Goal: Ask a question: Seek information or help from site administrators or community

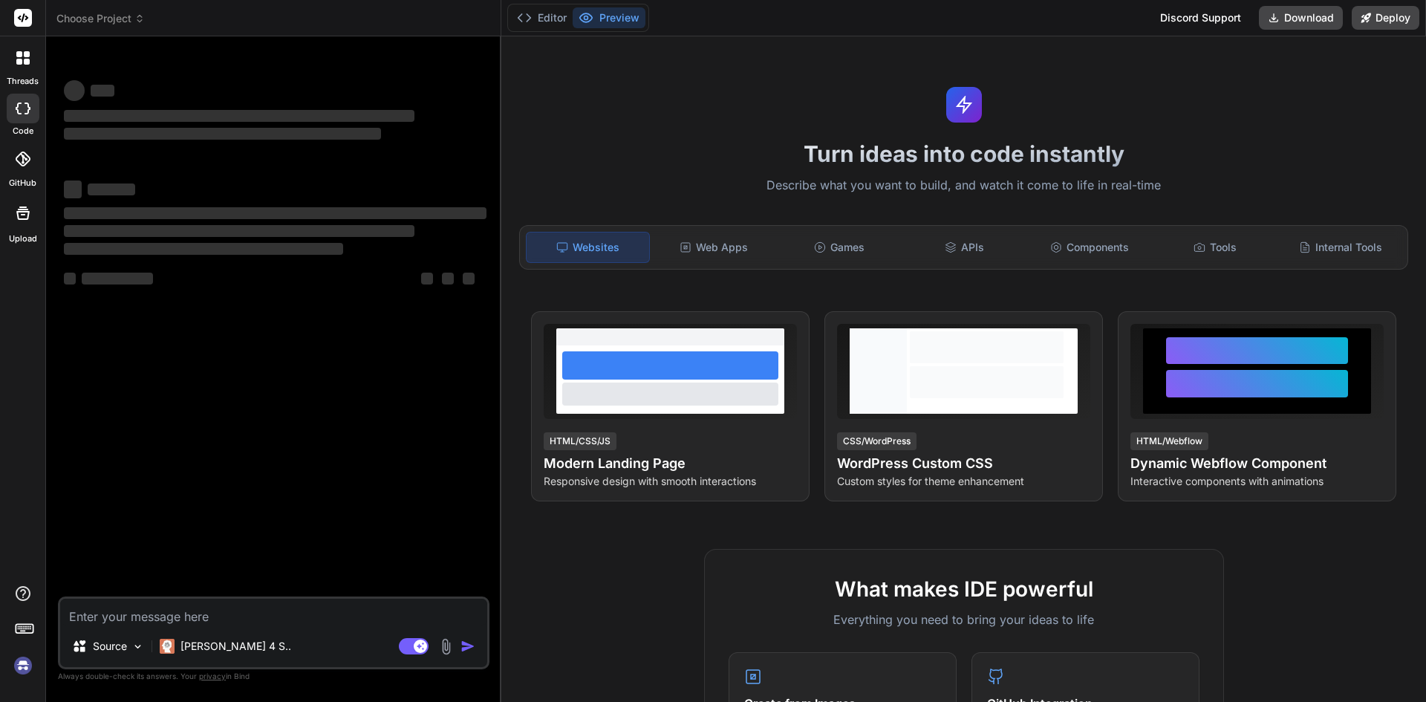
type textarea "x"
click at [278, 624] on textarea at bounding box center [273, 612] width 427 height 27
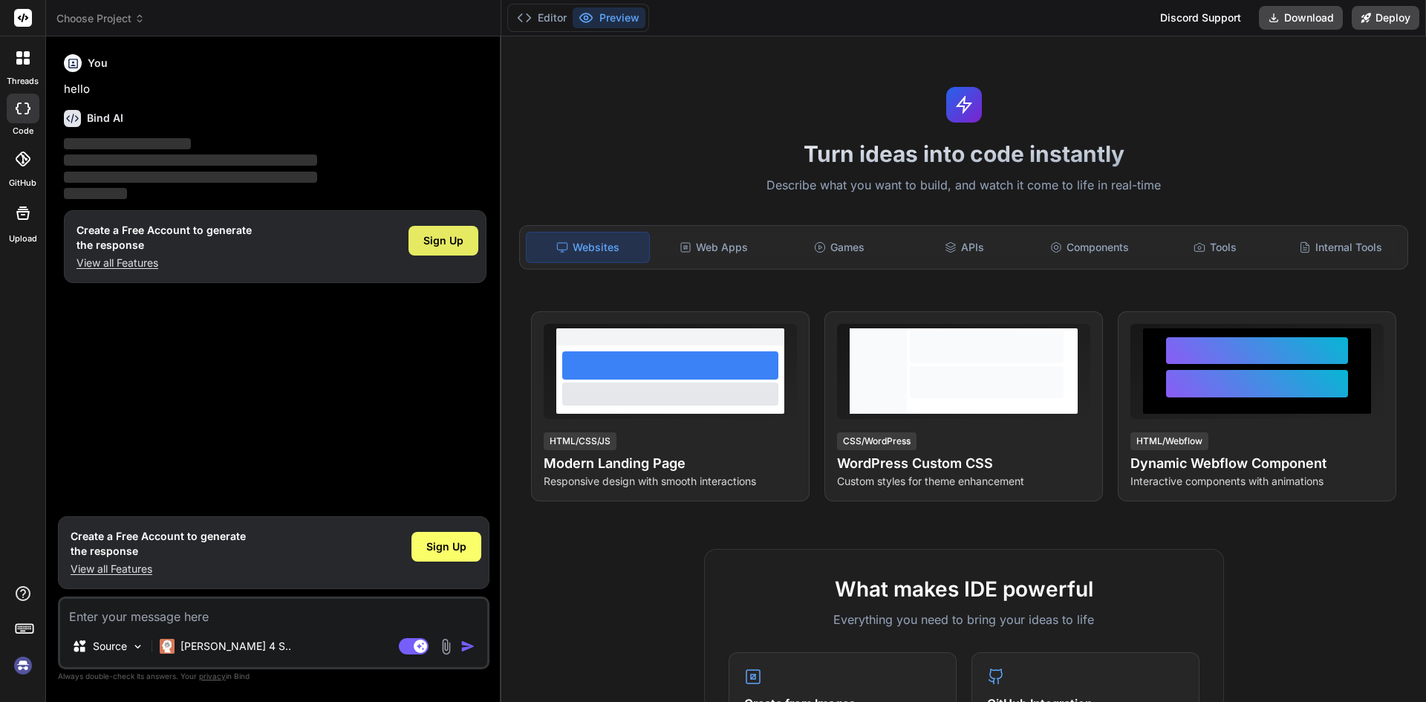
click at [429, 233] on span "Sign Up" at bounding box center [443, 240] width 40 height 15
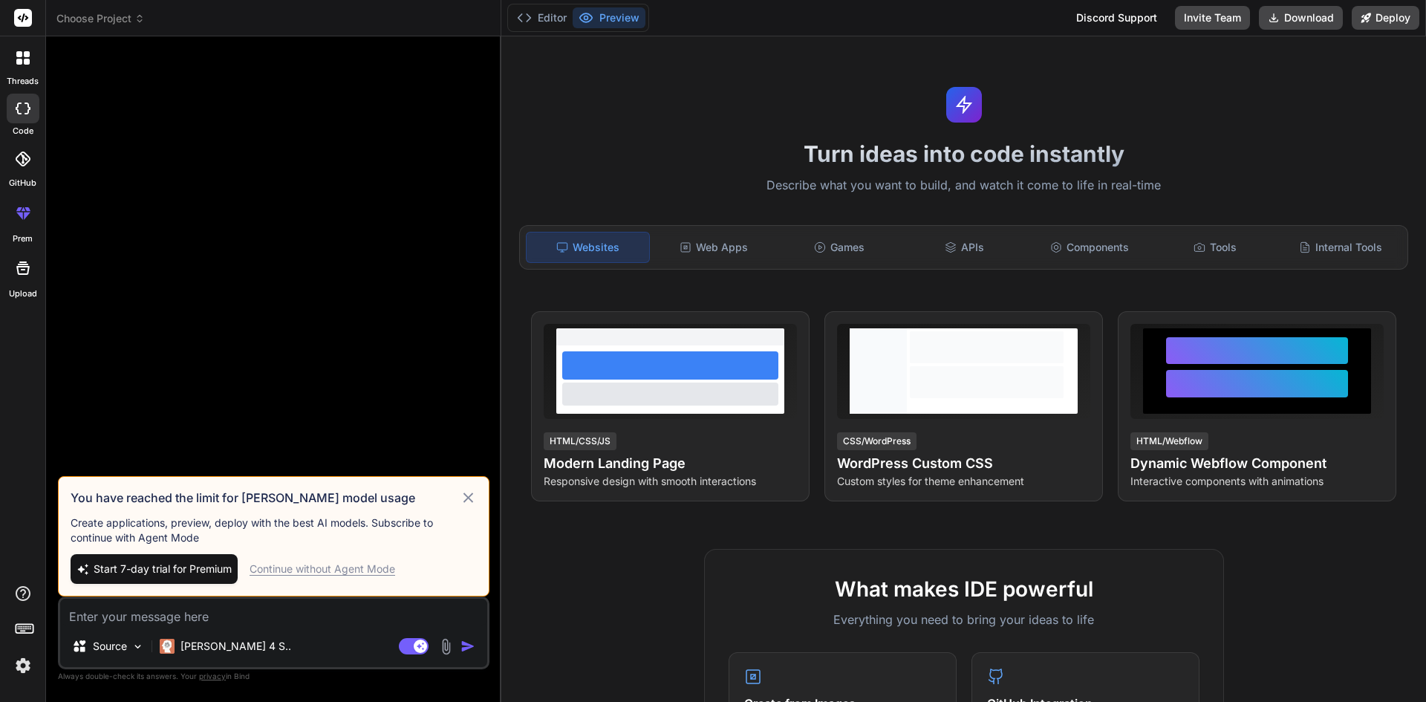
click at [273, 568] on div "Continue without Agent Mode" at bounding box center [323, 569] width 146 height 15
type textarea "x"
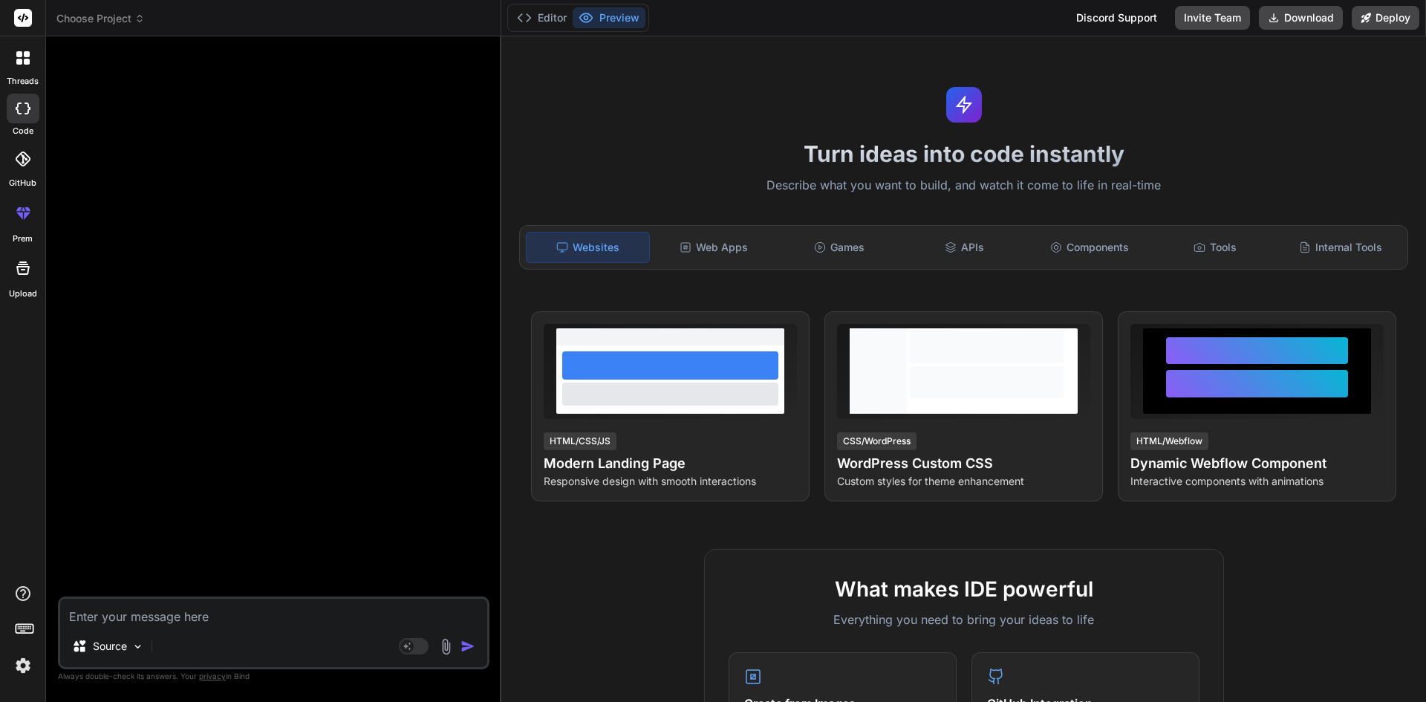
click at [264, 597] on div "Source Agent Mode. When this toggle is activated, AI automatically makes decisi…" at bounding box center [274, 633] width 432 height 73
click at [258, 616] on textarea at bounding box center [273, 612] width 427 height 27
type textarea "a"
type textarea "x"
type textarea "ab"
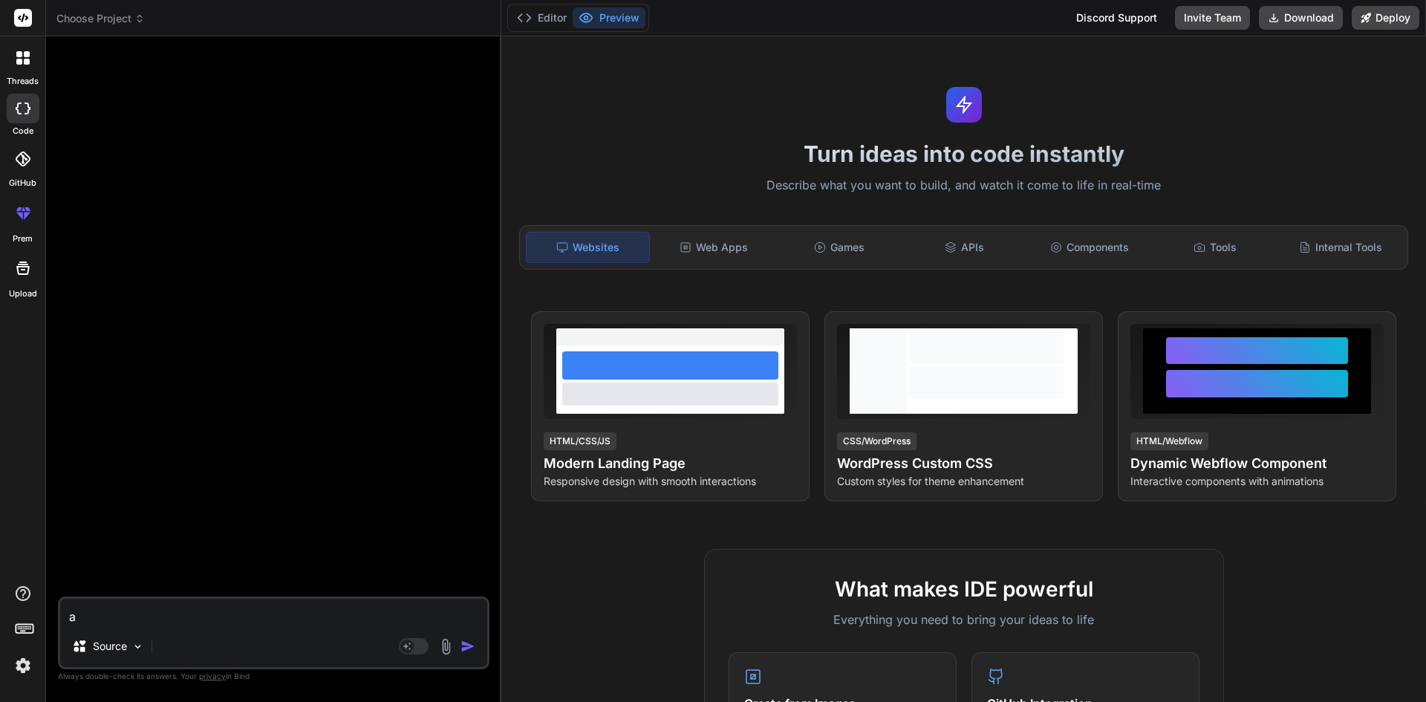
type textarea "x"
type textarea "abh"
type textarea "x"
type textarea "[DEMOGRAPHIC_DATA]"
type textarea "x"
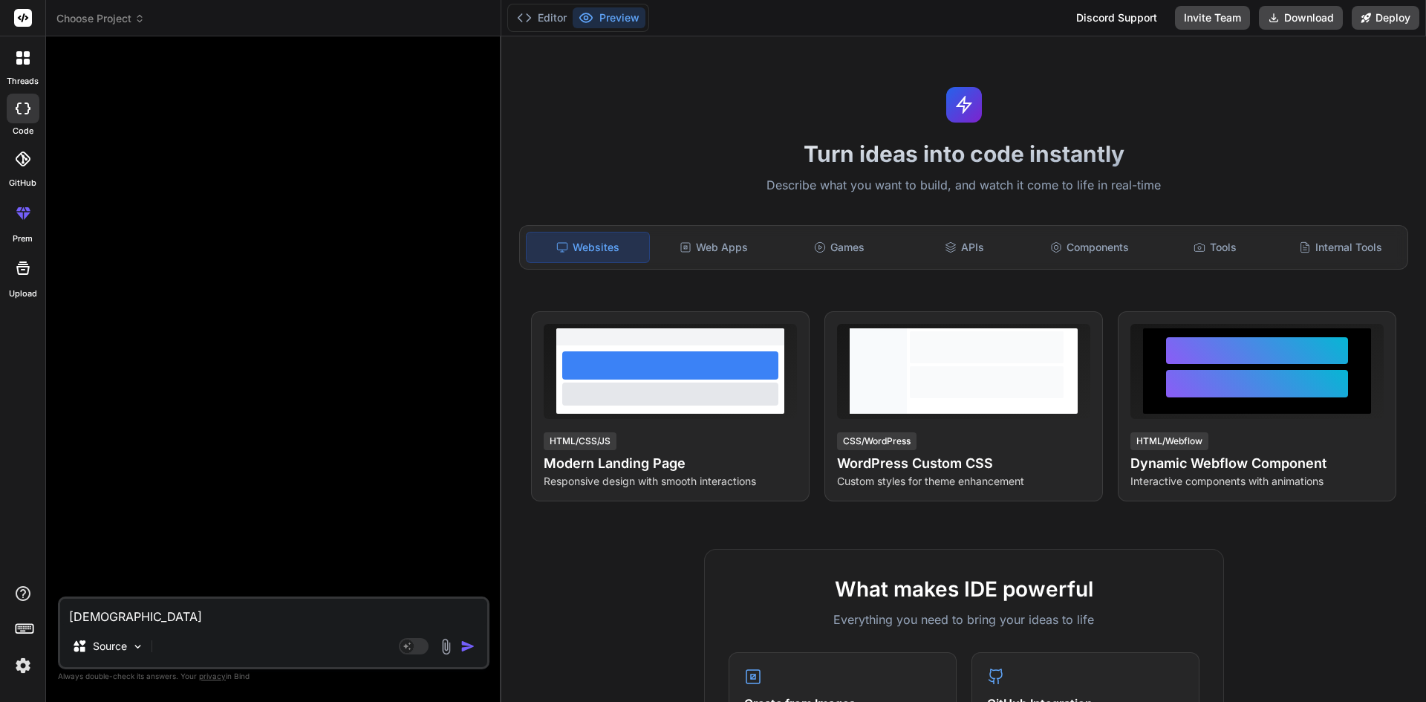
type textarea "[DEMOGRAPHIC_DATA]@"
type textarea "x"
type textarea "[DEMOGRAPHIC_DATA]"
type textarea "x"
type textarea "abhi@12"
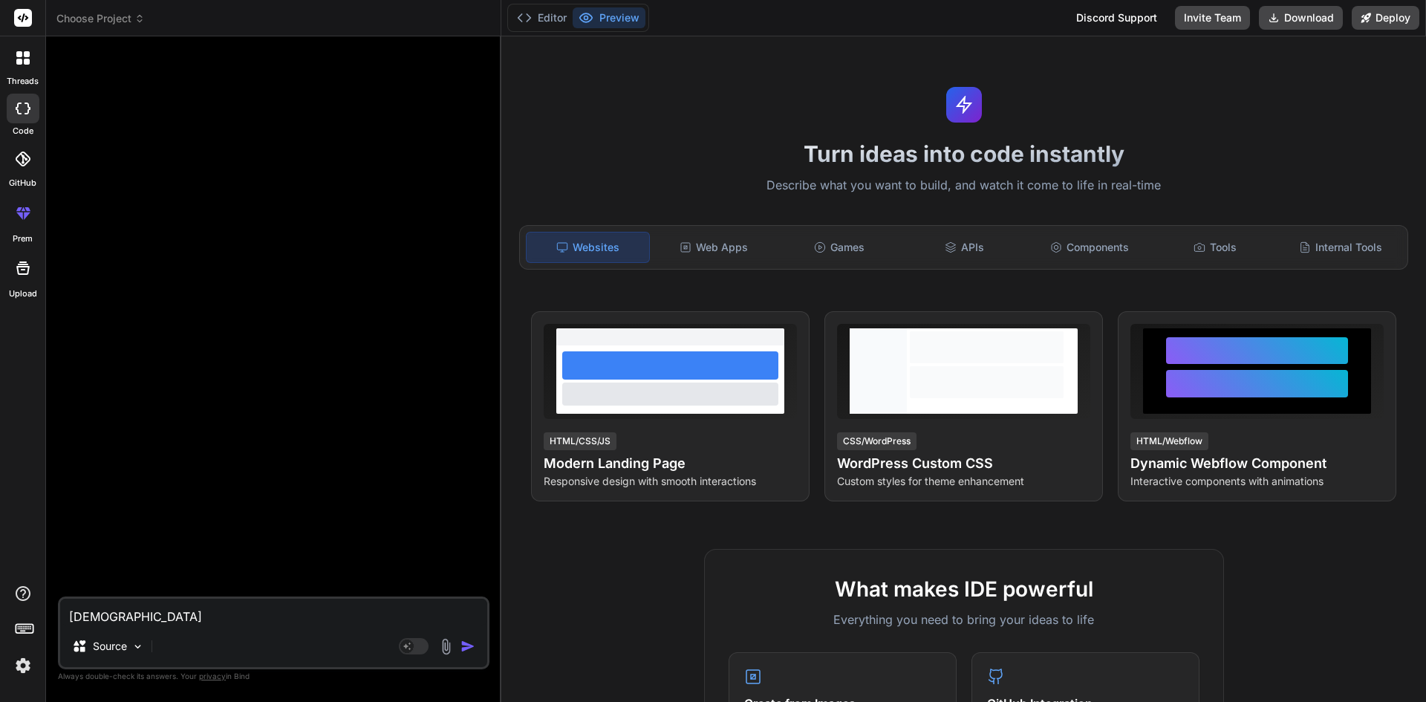
type textarea "x"
type textarea "abhi@123"
type textarea "x"
type textarea "abhi@1233"
type textarea "x"
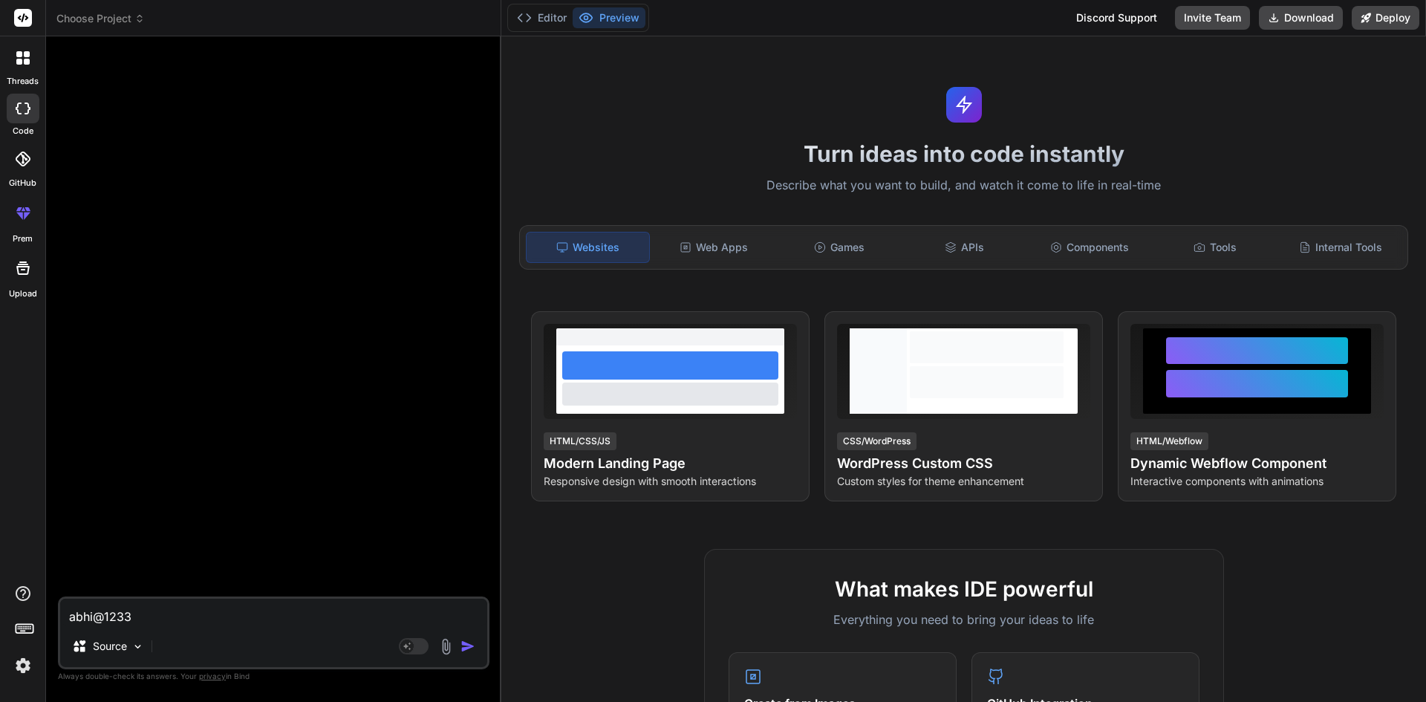
type textarea "abhi@1233y"
type textarea "x"
type textarea "abhi@1233yo"
type textarea "x"
type textarea "abhi@1233yop"
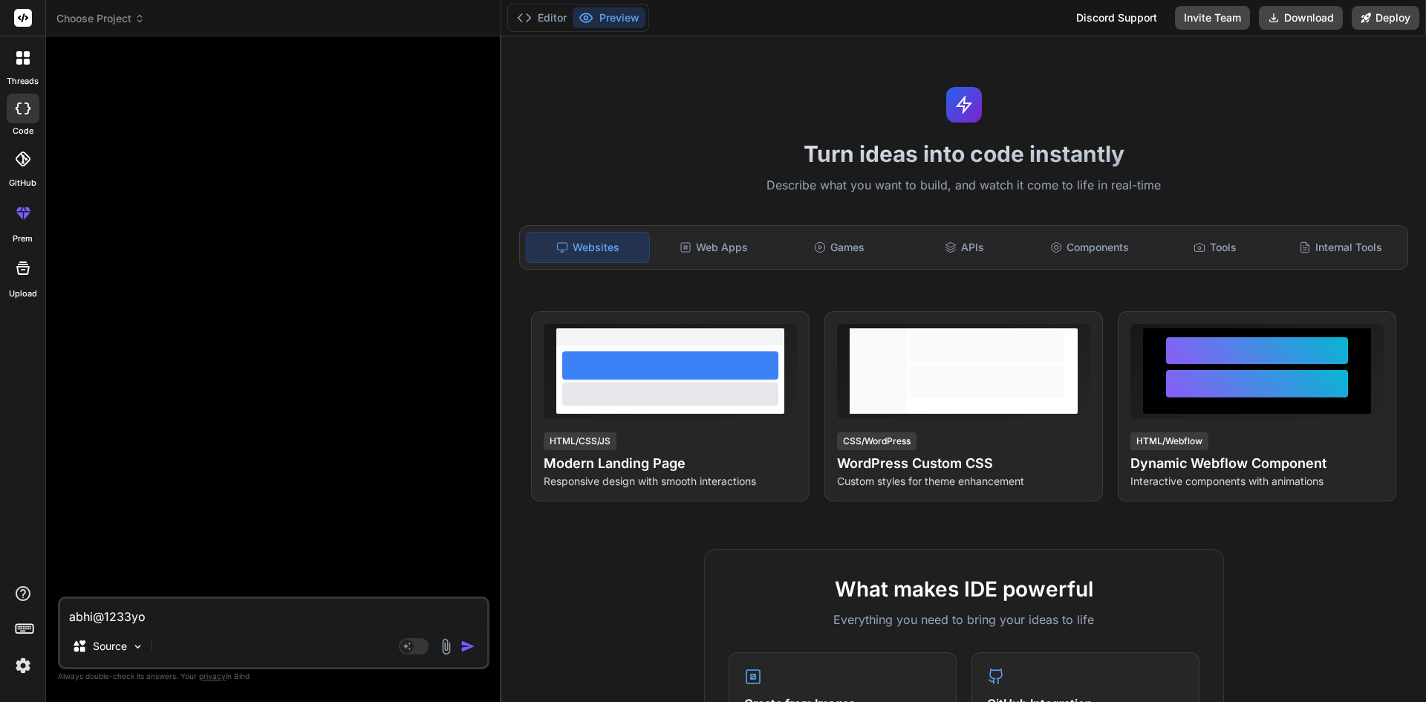
type textarea "x"
type textarea "abhi@1233yopm"
type textarea "x"
type textarea "abhi@1233yopmi"
type textarea "x"
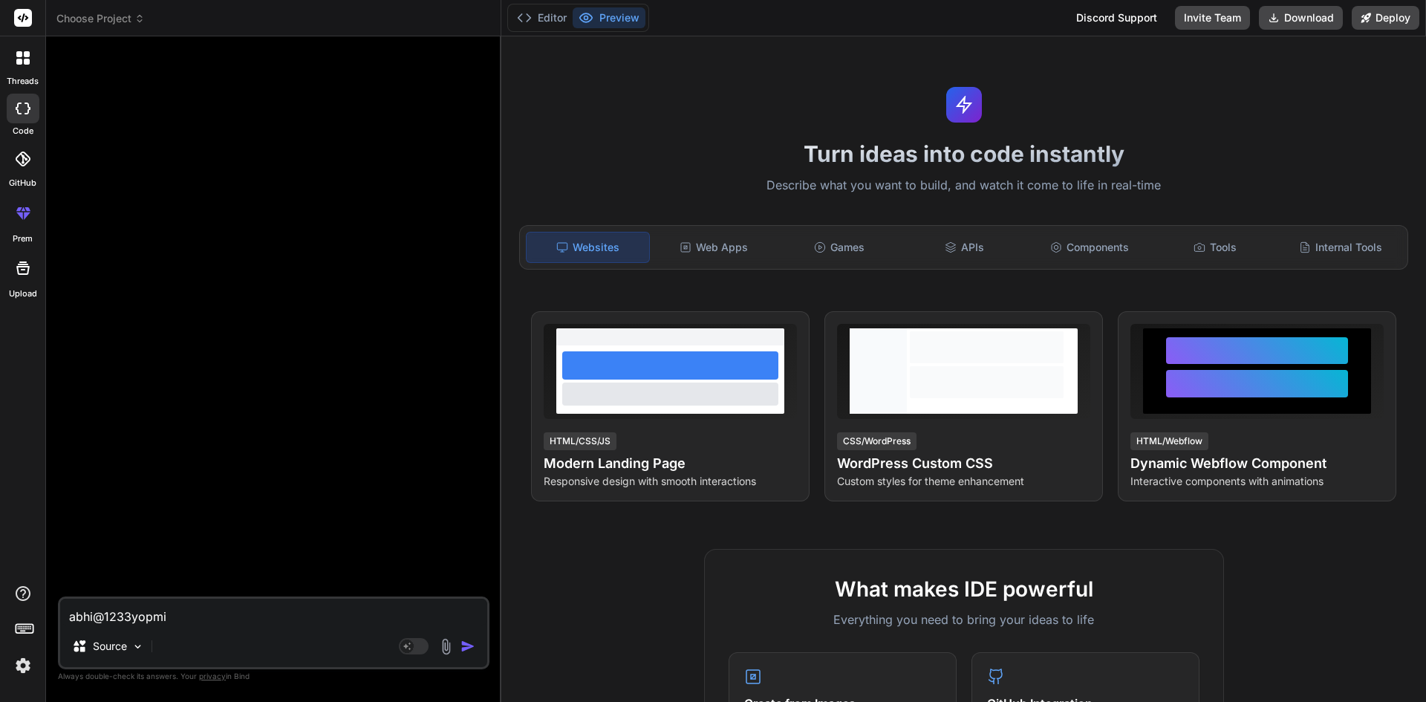
type textarea "abhi@1233yopmia"
type textarea "x"
type textarea "abhi@1233yopmi"
type textarea "x"
type textarea "abhi@1233yopm"
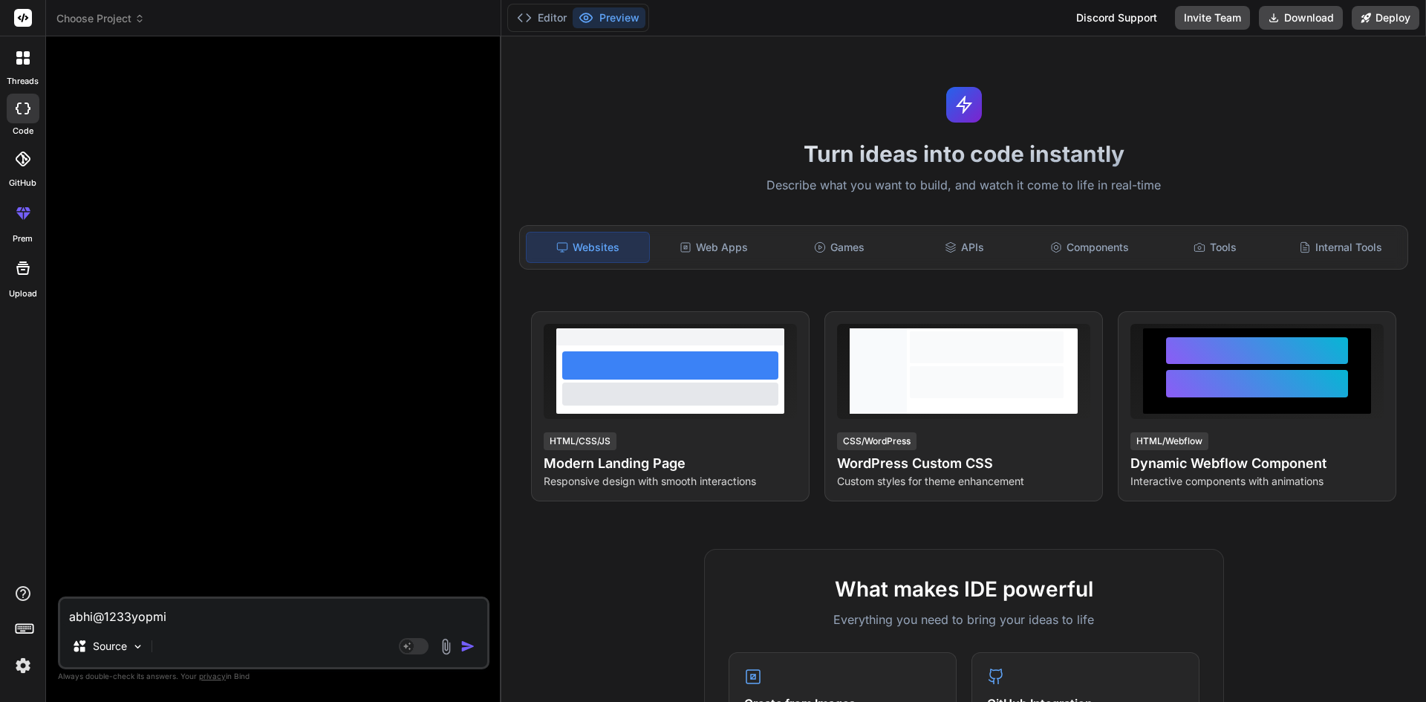
type textarea "x"
type textarea "abhi@1233yopma"
type textarea "x"
type textarea "abhi@1233yopmai"
type textarea "x"
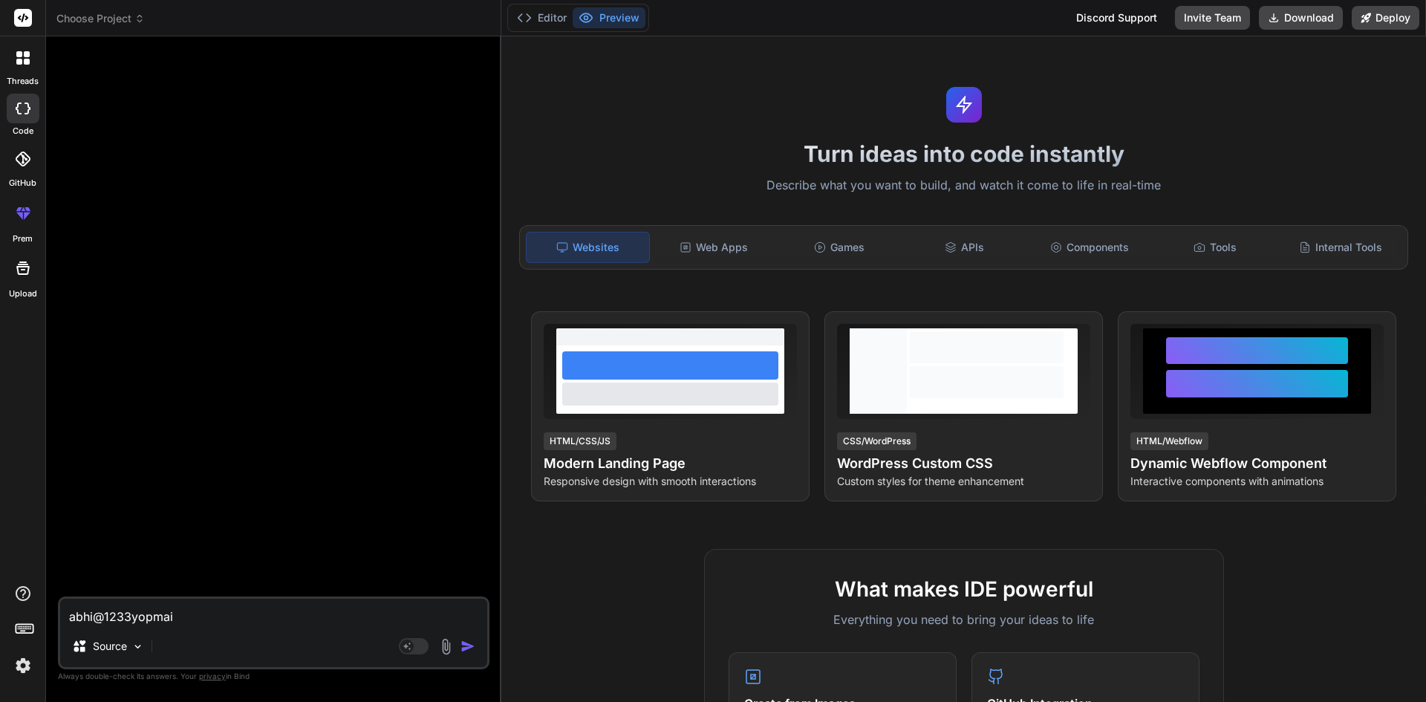
type textarea "abhi@1233yopmail"
type textarea "x"
type textarea "abhi@1233yopmail."
type textarea "x"
type textarea "abhi@1233yopmail.c"
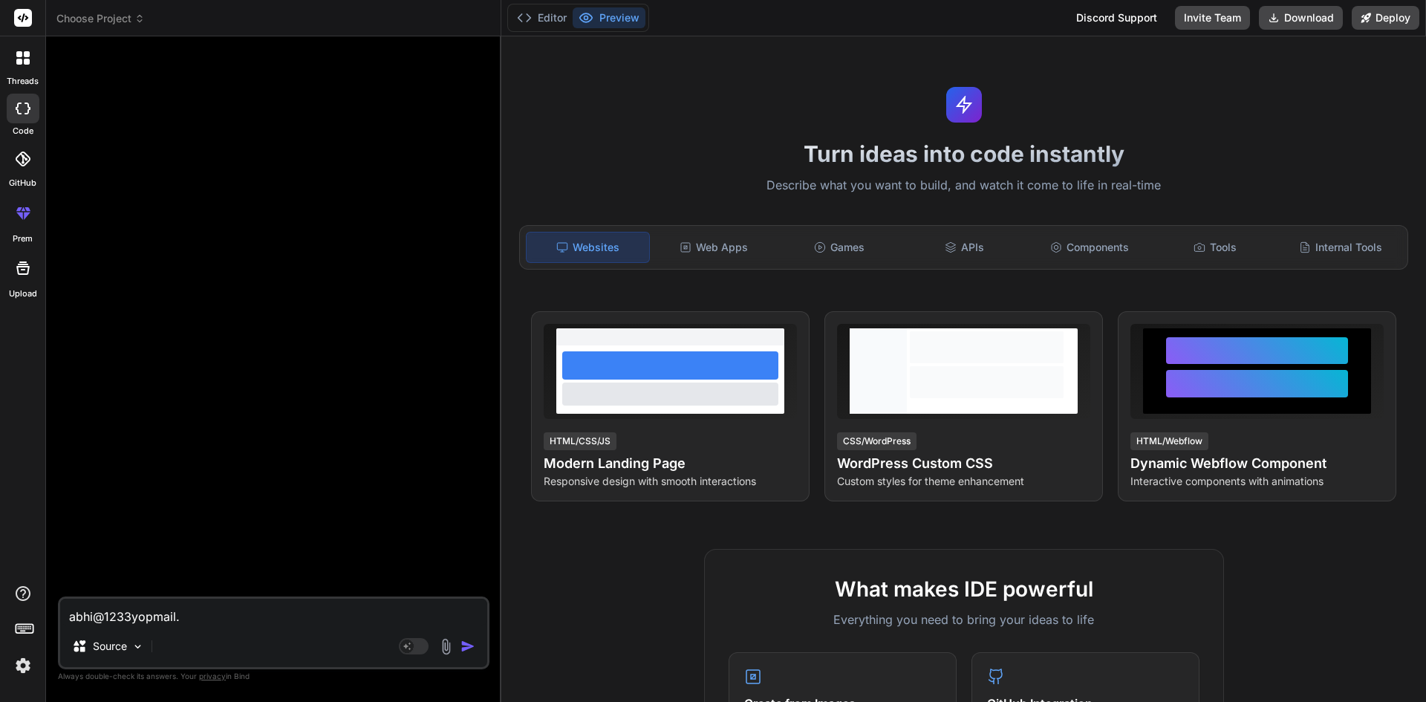
type textarea "x"
type textarea "[EMAIL_ADDRESS][DOMAIN_NAME]"
type textarea "x"
type textarea "[EMAIL_ADDRESS][DOMAIN_NAME]"
type textarea "x"
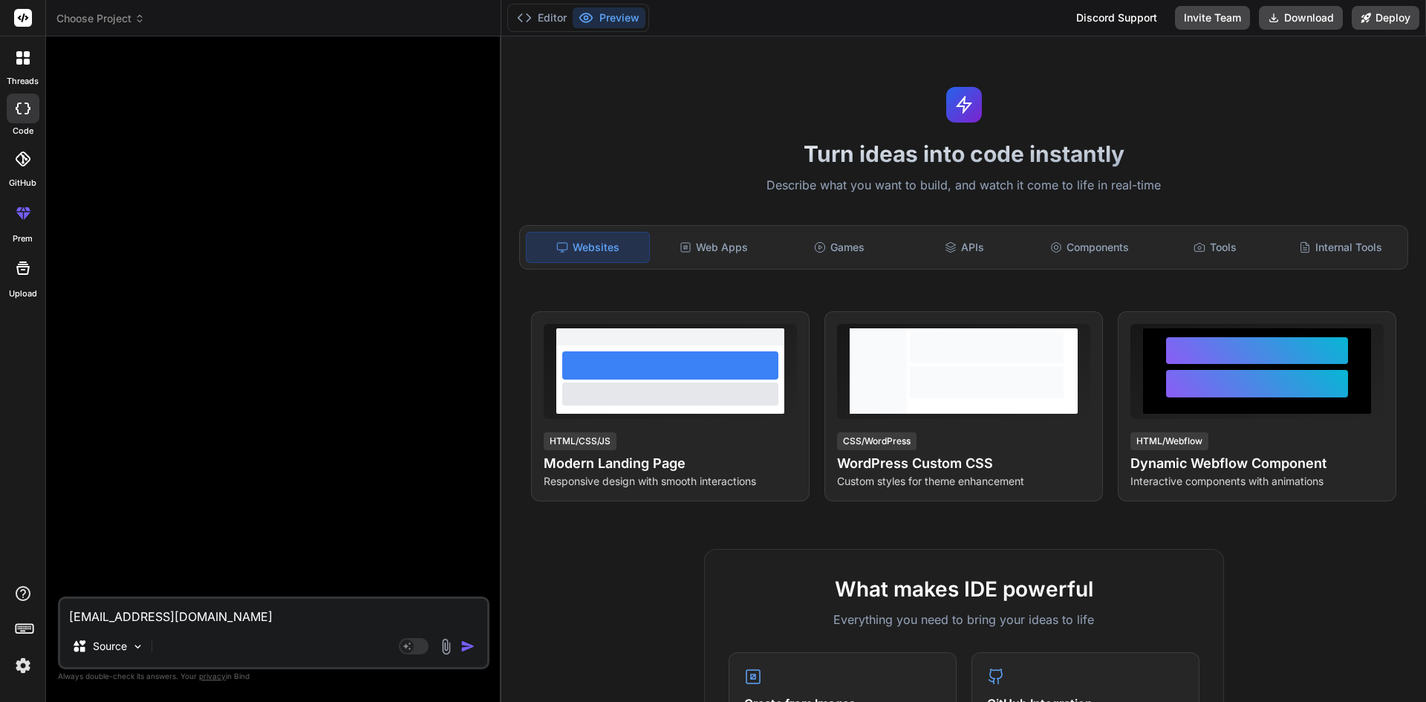
type textarea "[EMAIL_ADDRESS][DOMAIN_NAME]"
type textarea "x"
type textarea "[EMAIL_ADDRESS][DOMAIN_NAME]"
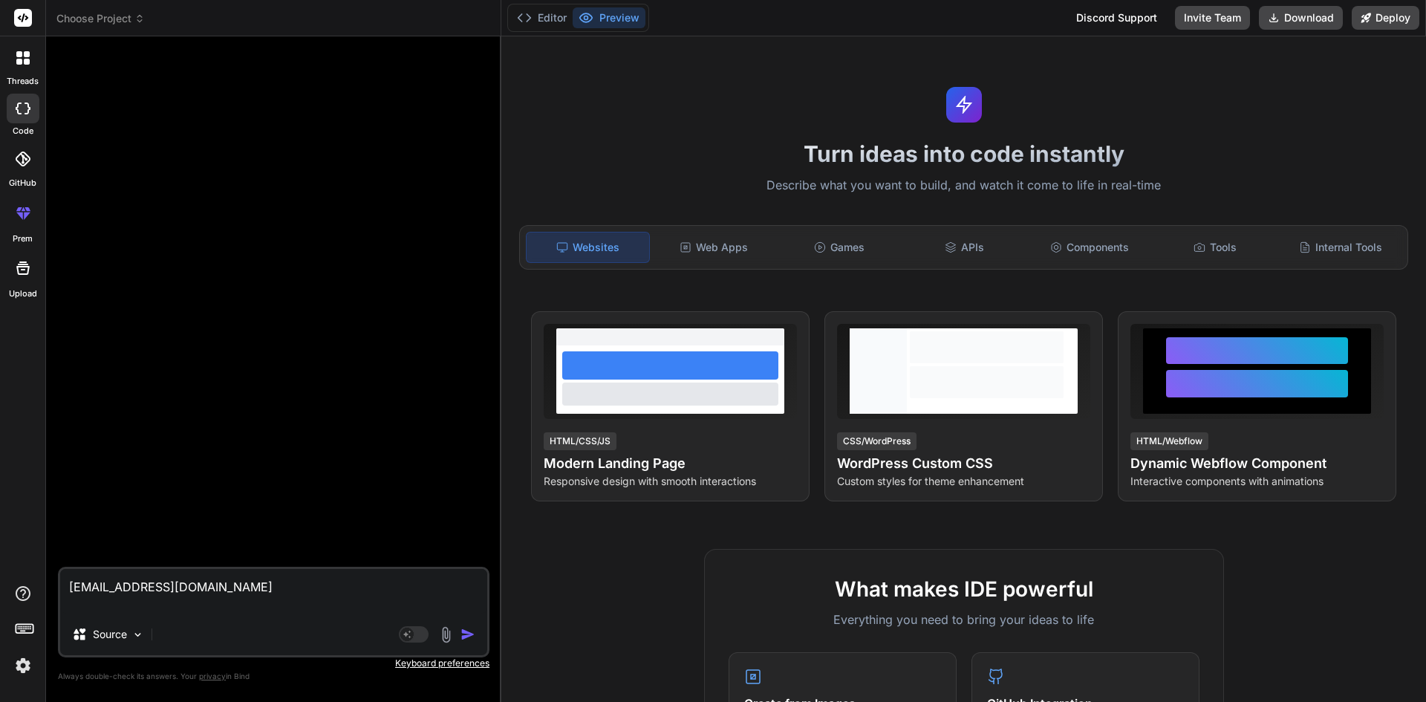
type textarea "x"
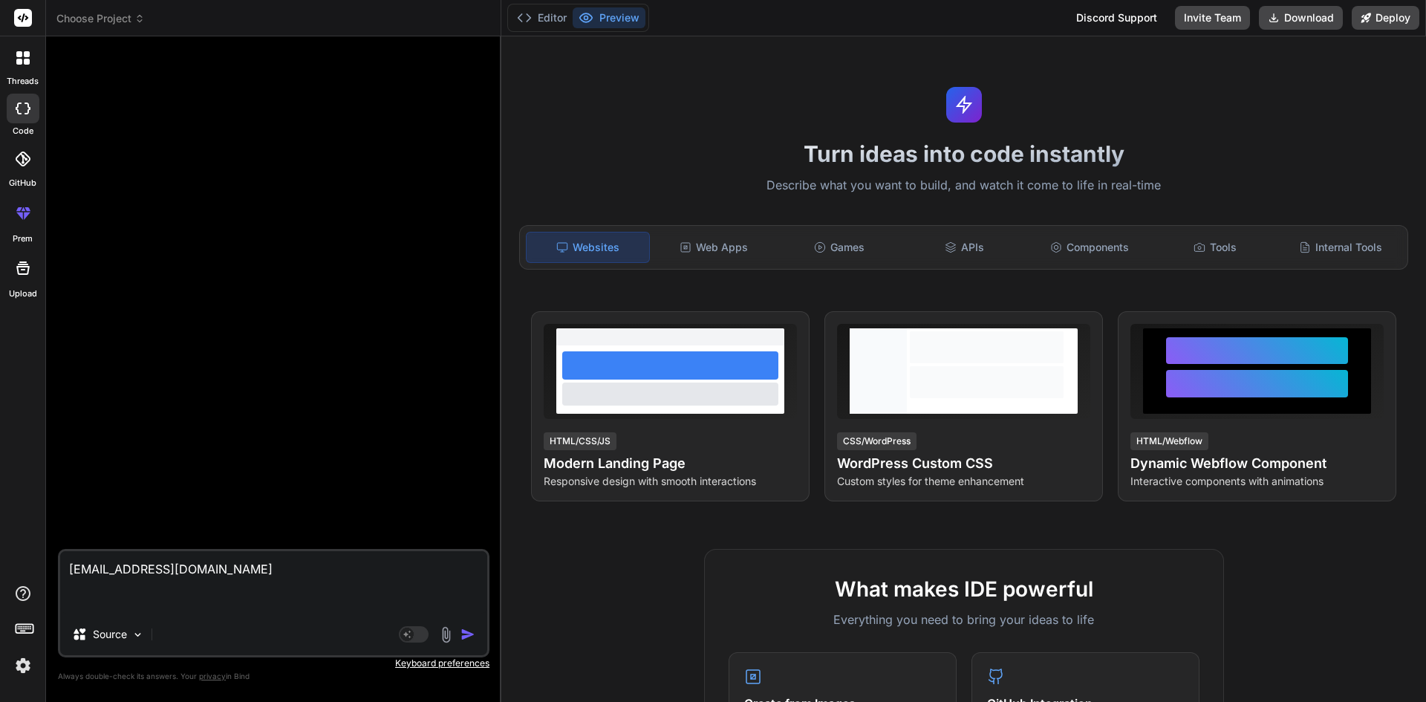
type textarea "[EMAIL_ADDRESS][DOMAIN_NAME] H"
type textarea "x"
type textarea "[EMAIL_ADDRESS][DOMAIN_NAME] Ho"
type textarea "x"
type textarea "[EMAIL_ADDRESS][DOMAIN_NAME] How"
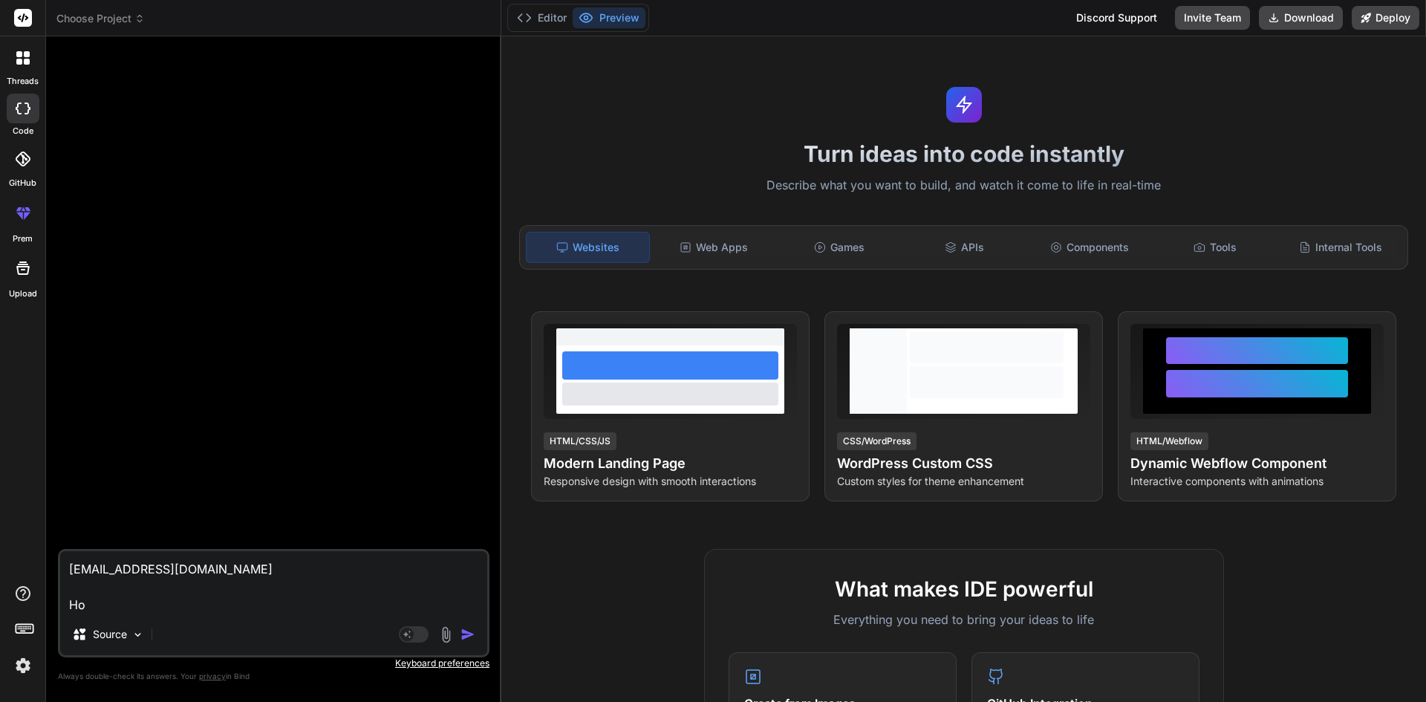
type textarea "x"
type textarea "[EMAIL_ADDRESS][DOMAIN_NAME] How"
type textarea "x"
type textarea "[EMAIL_ADDRESS][DOMAIN_NAME] How c"
type textarea "x"
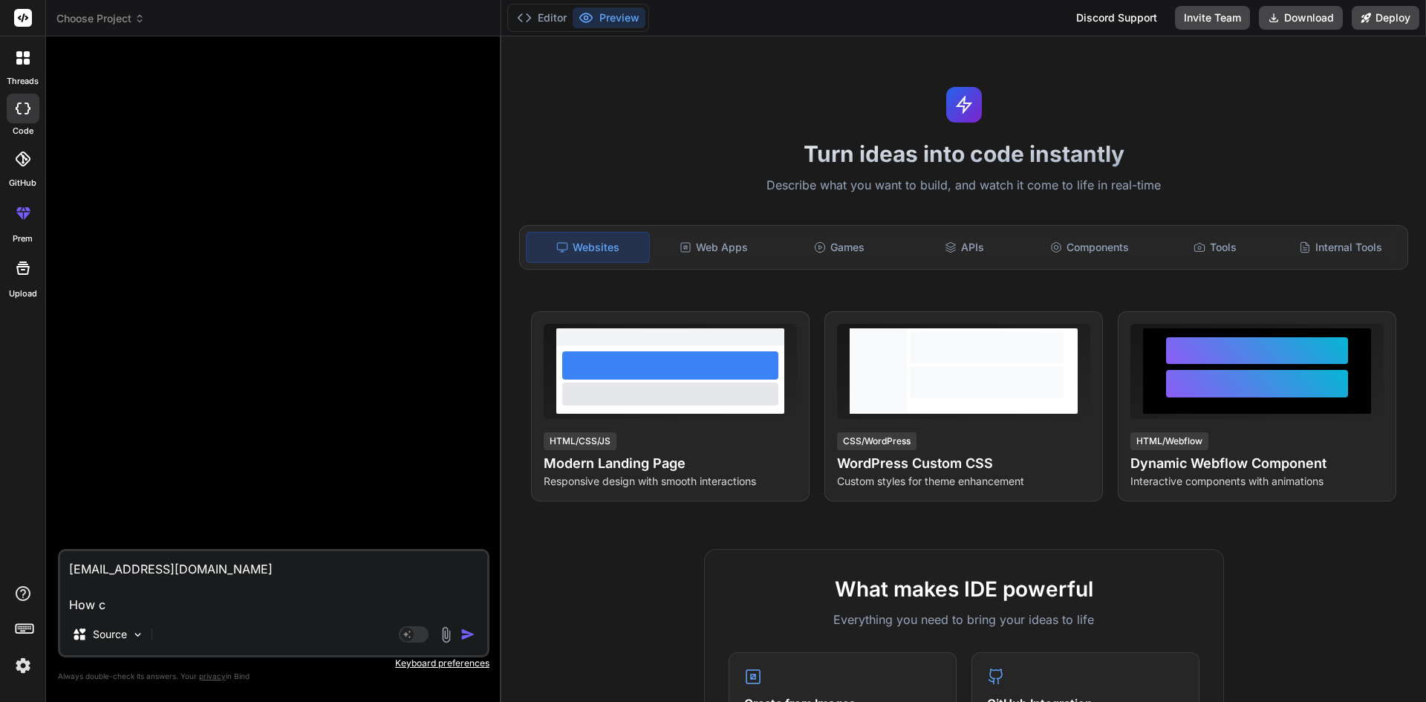
type textarea "[EMAIL_ADDRESS][DOMAIN_NAME] How ca"
type textarea "x"
type textarea "[EMAIL_ADDRESS][DOMAIN_NAME] How can"
type textarea "x"
type textarea "[EMAIL_ADDRESS][DOMAIN_NAME] How can"
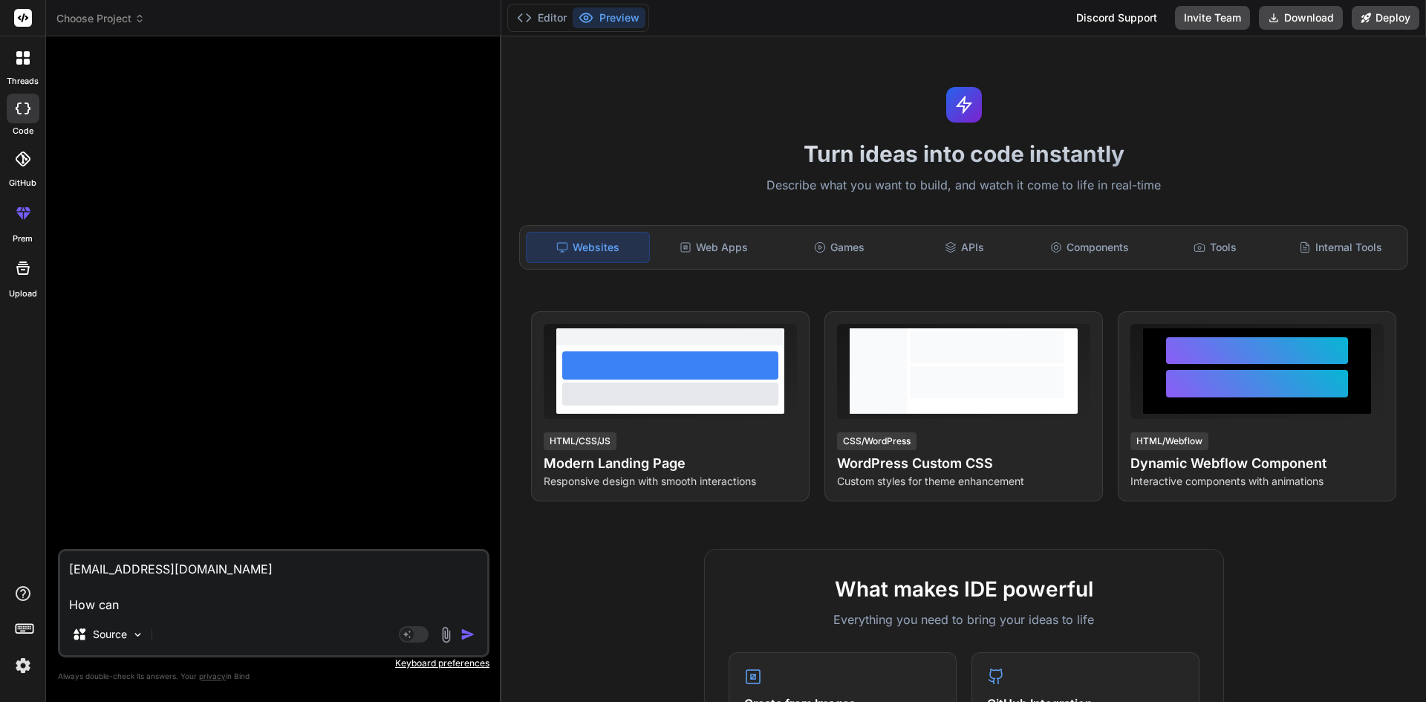
type textarea "x"
type textarea "[EMAIL_ADDRESS][DOMAIN_NAME] How can w"
type textarea "x"
type textarea "[EMAIL_ADDRESS][DOMAIN_NAME] How can we"
type textarea "x"
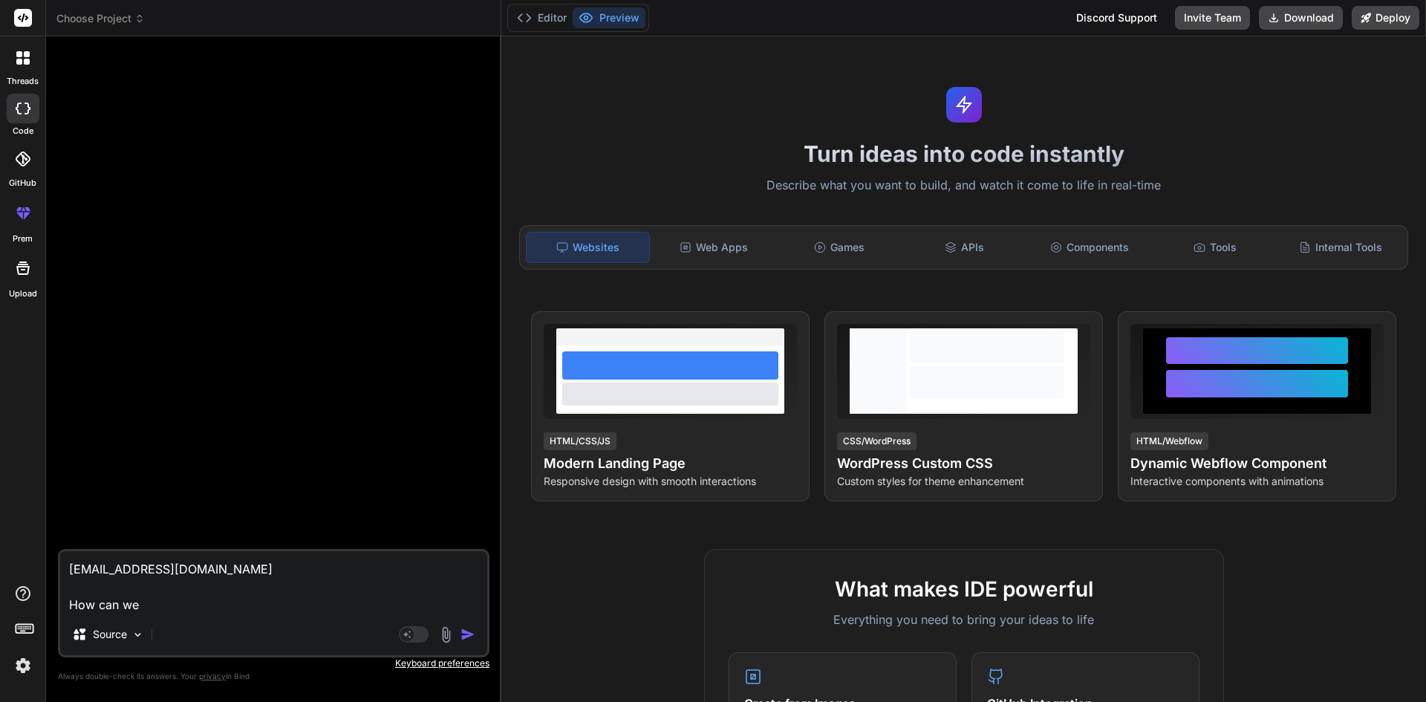
type textarea "[EMAIL_ADDRESS][DOMAIN_NAME] How can we"
type textarea "x"
type textarea "[EMAIL_ADDRESS][DOMAIN_NAME] How can we r"
type textarea "x"
type textarea "[EMAIL_ADDRESS][DOMAIN_NAME] How can we re"
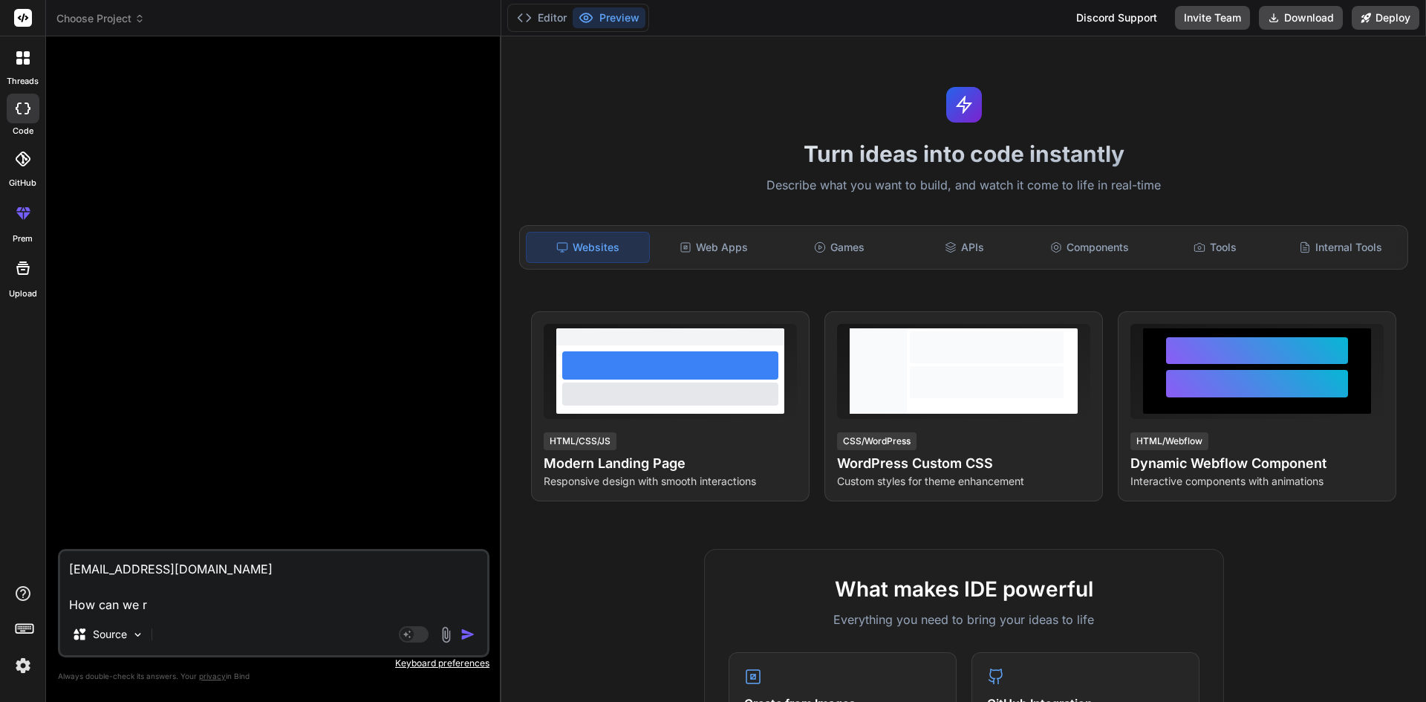
type textarea "x"
type textarea "[EMAIL_ADDRESS][DOMAIN_NAME] How can we res"
type textarea "x"
type textarea "[EMAIL_ADDRESS][DOMAIN_NAME] How can we rest"
type textarea "x"
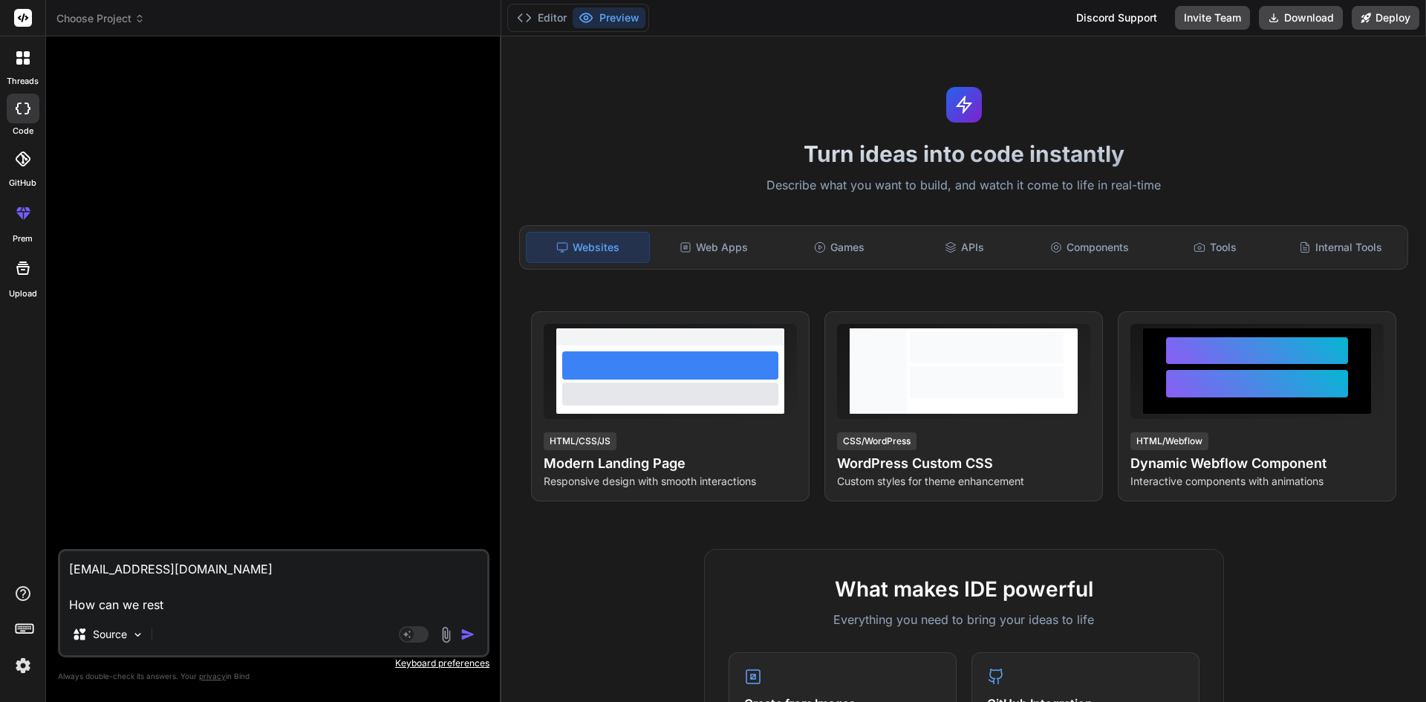
type textarea "[EMAIL_ADDRESS][DOMAIN_NAME] How can we restr"
type textarea "x"
type textarea "[EMAIL_ADDRESS][DOMAIN_NAME] How can we restri"
type textarea "x"
type textarea "[EMAIL_ADDRESS][DOMAIN_NAME] How can we restric"
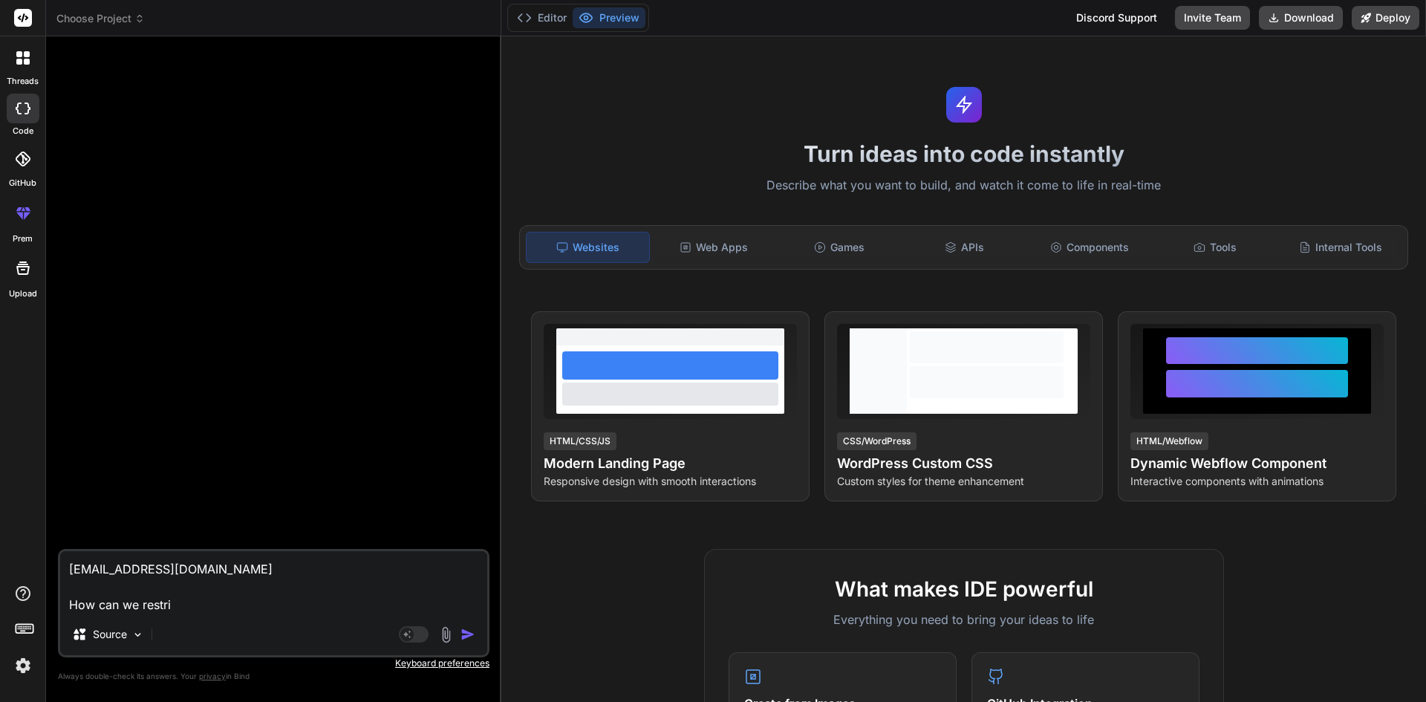
type textarea "x"
type textarea "[EMAIL_ADDRESS][DOMAIN_NAME] How can we restrict"
type textarea "x"
type textarea "[EMAIL_ADDRESS][DOMAIN_NAME] How can we restrict"
type textarea "x"
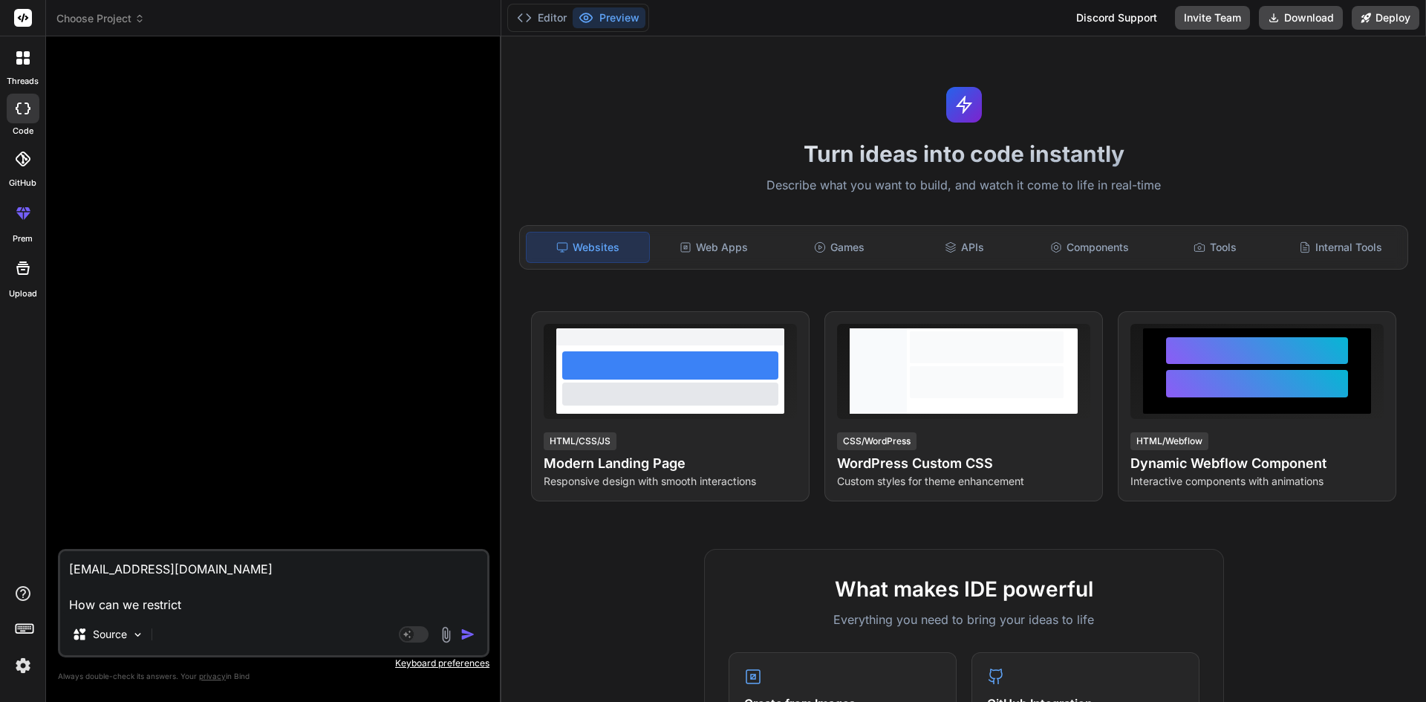
type textarea "[EMAIL_ADDRESS][DOMAIN_NAME] How can we restrict t"
type textarea "x"
type textarea "[EMAIL_ADDRESS][DOMAIN_NAME] How can we restrict th"
type textarea "x"
type textarea "[EMAIL_ADDRESS][DOMAIN_NAME] How can we restrict the"
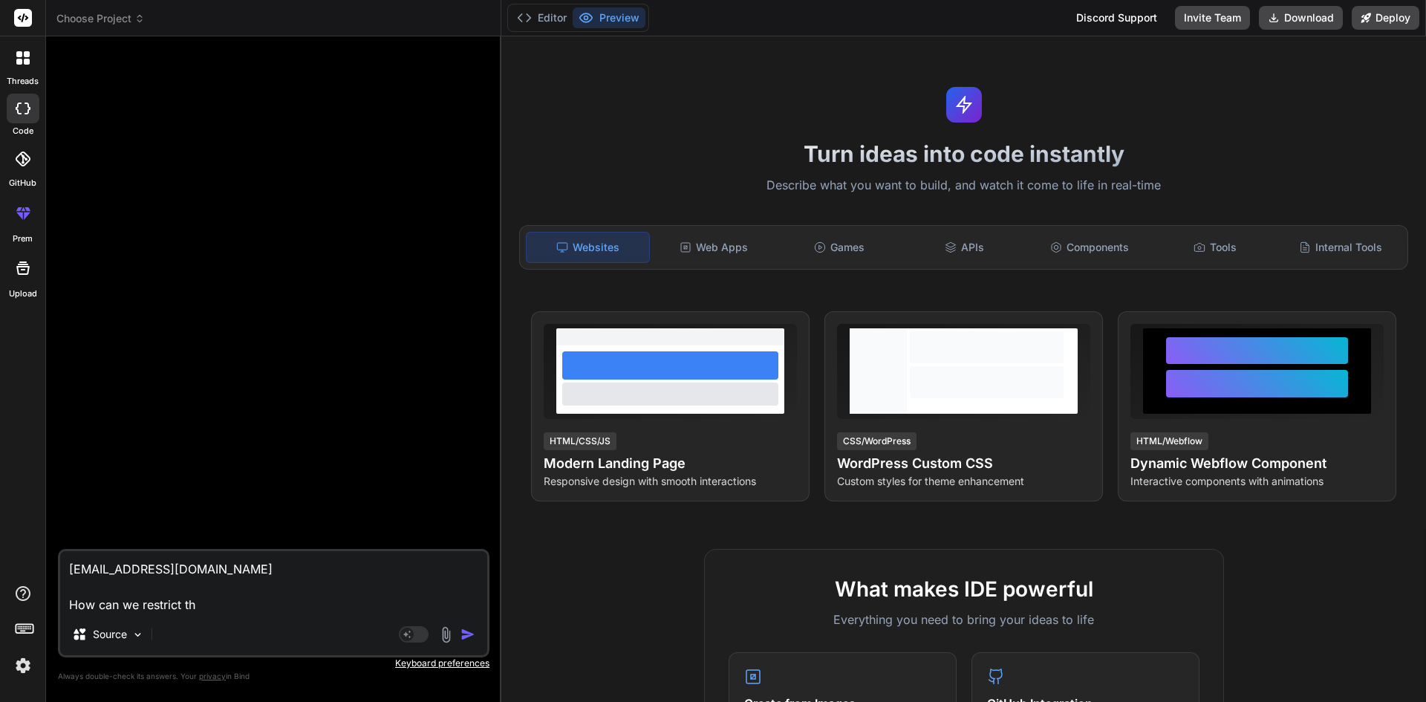
type textarea "x"
type textarea "[EMAIL_ADDRESS][DOMAIN_NAME] How can we restrict the"
type textarea "x"
type textarea "[EMAIL_ADDRESS][DOMAIN_NAME] How can we restrict the u"
type textarea "x"
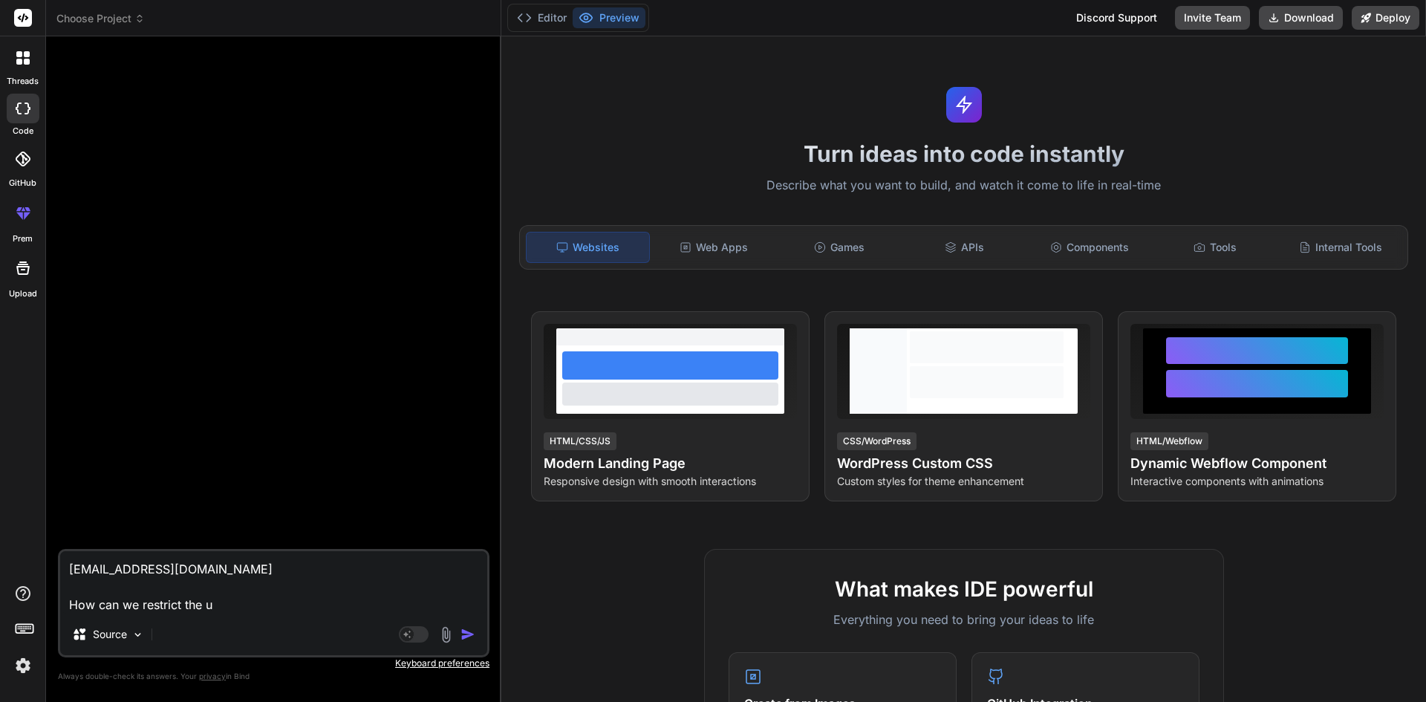
type textarea "[EMAIL_ADDRESS][DOMAIN_NAME] How can we restrict the us"
type textarea "x"
type textarea "[EMAIL_ADDRESS][DOMAIN_NAME] How can we restrict the use"
type textarea "x"
type textarea "[EMAIL_ADDRESS][DOMAIN_NAME] How can we restrict the user"
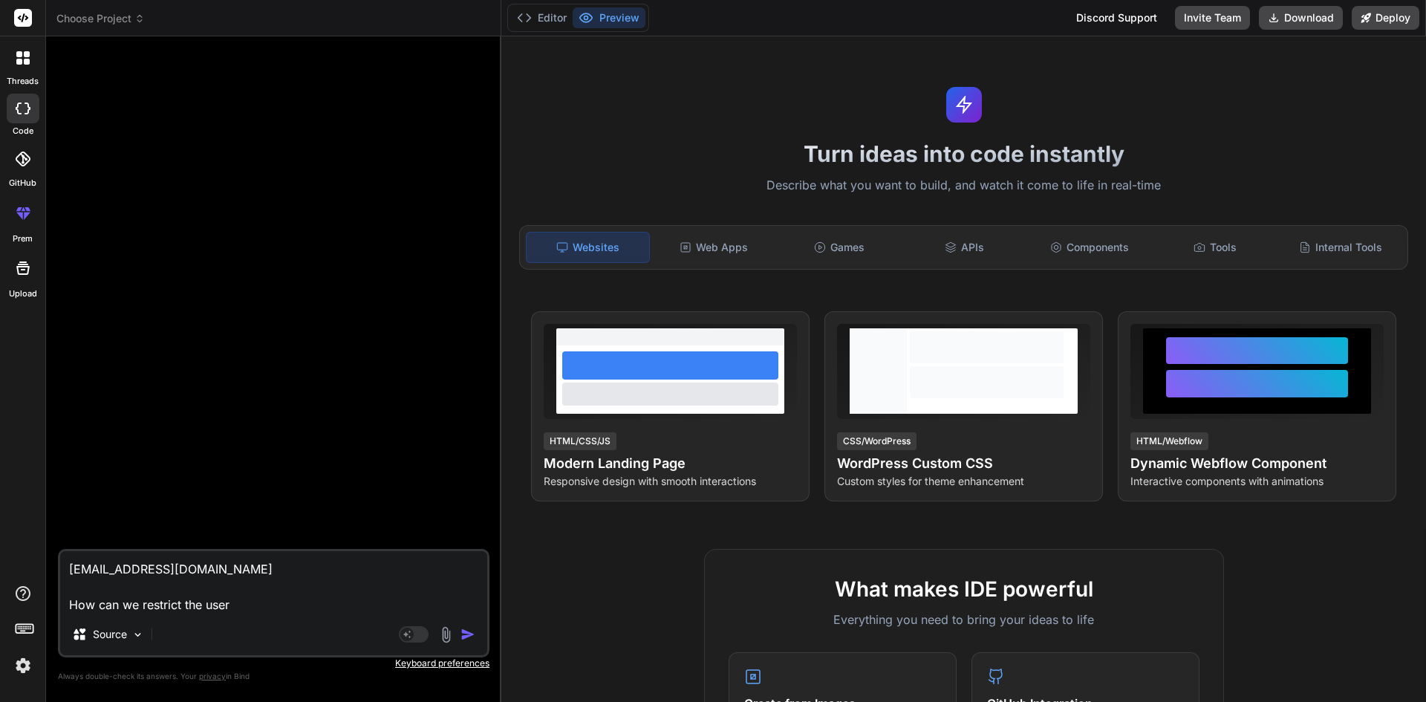
type textarea "x"
type textarea "[EMAIL_ADDRESS][DOMAIN_NAME] How can we restrict the user"
type textarea "x"
type textarea "[EMAIL_ADDRESS][DOMAIN_NAME] How can we restrict the user t"
type textarea "x"
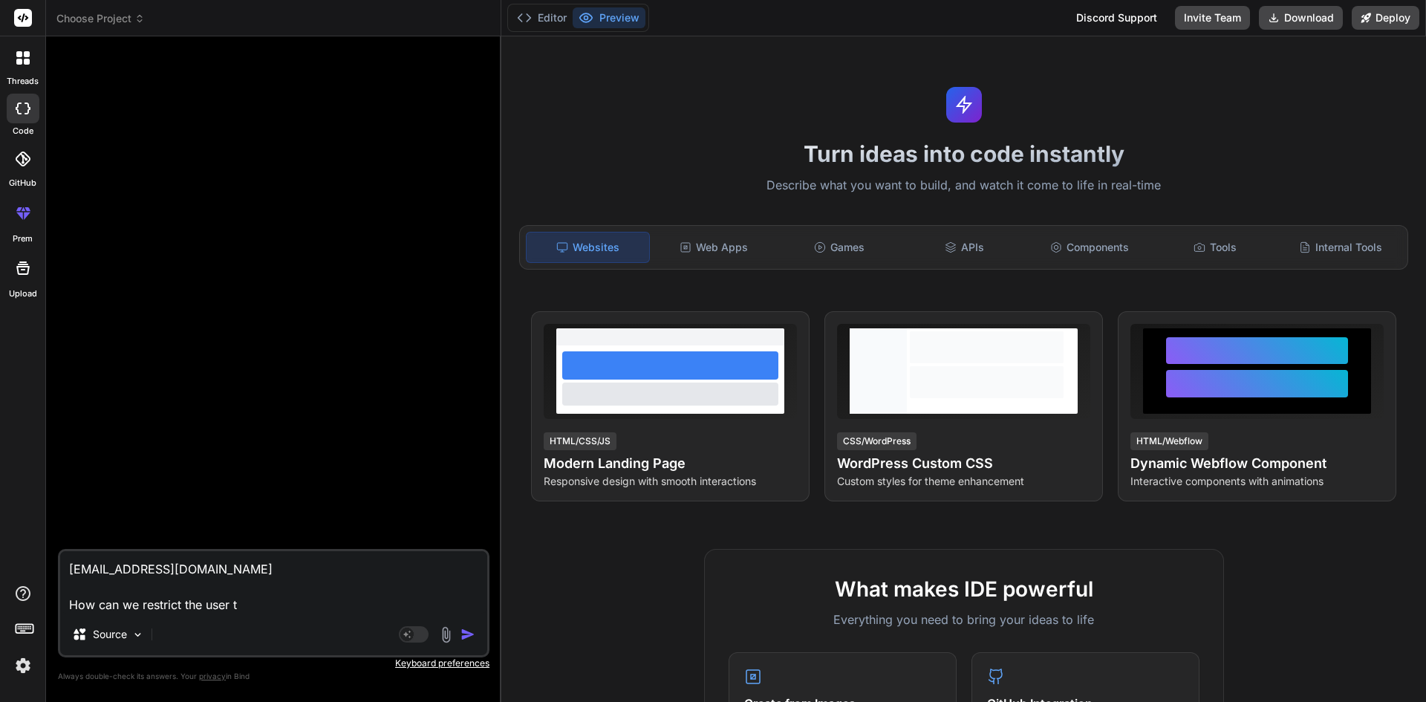
type textarea "[EMAIL_ADDRESS][DOMAIN_NAME] How can we restrict the user to"
type textarea "x"
type textarea "[EMAIL_ADDRESS][DOMAIN_NAME] How can we restrict the user to"
type textarea "x"
type textarea "[EMAIL_ADDRESS][DOMAIN_NAME] How can we restrict the user to e"
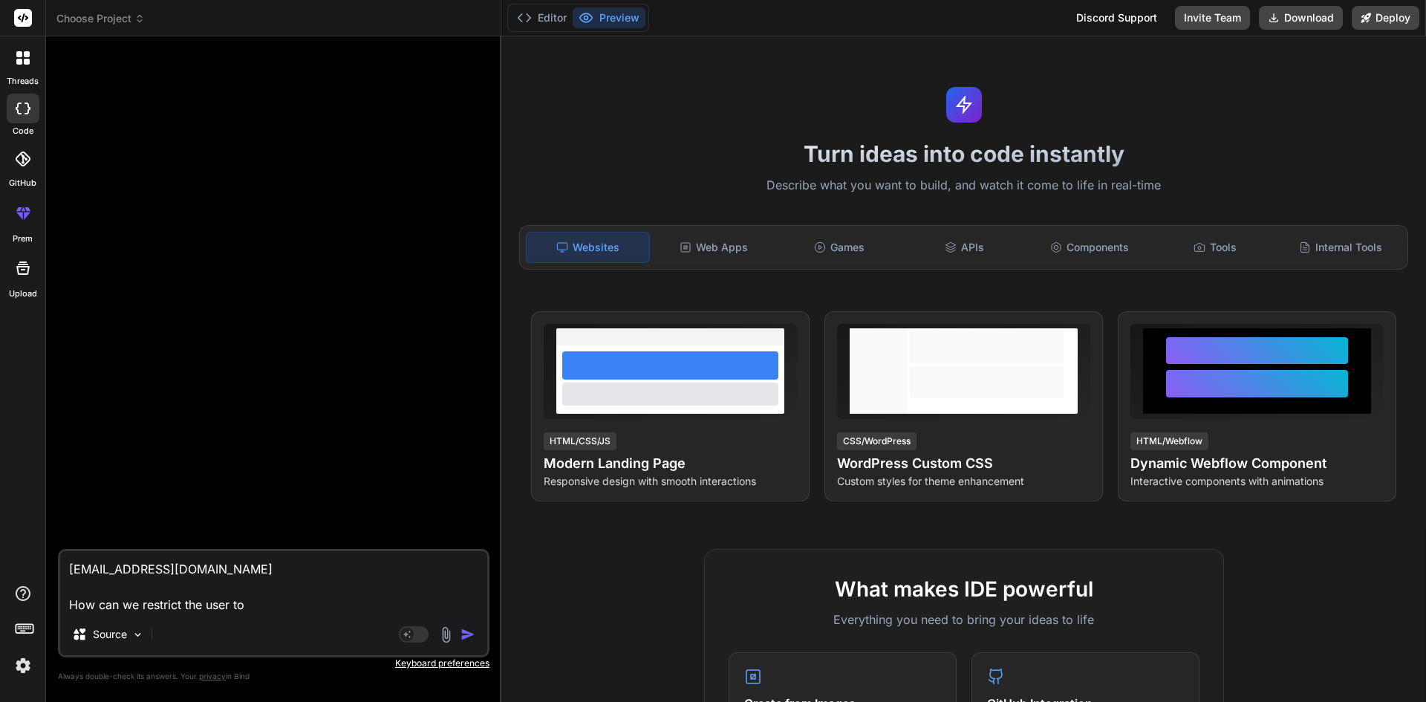
type textarea "x"
type textarea "[EMAIL_ADDRESS][DOMAIN_NAME] How can we restrict the user to en"
type textarea "x"
type textarea "[EMAIL_ADDRESS][DOMAIN_NAME] How can we restrict the user to ent"
type textarea "x"
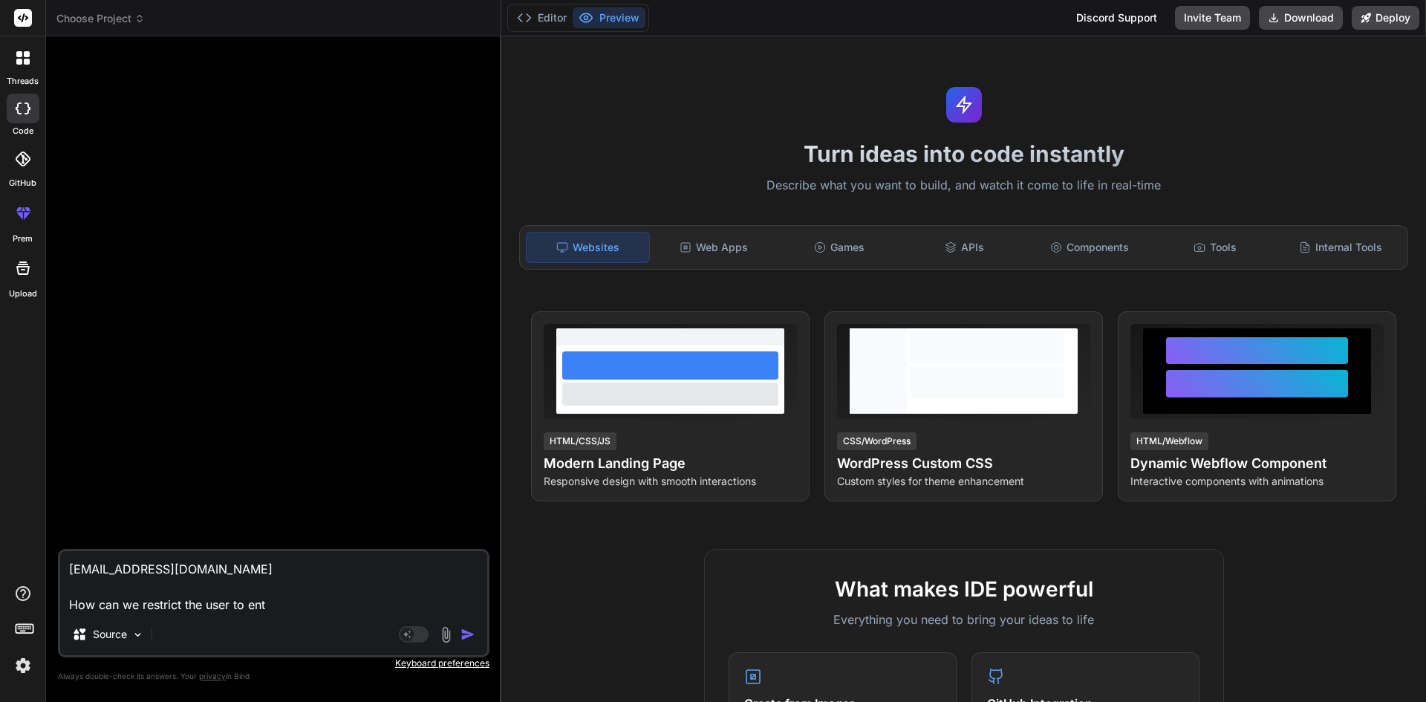
type textarea "[EMAIL_ADDRESS][DOMAIN_NAME] How can we restrict the user to ente"
type textarea "x"
type textarea "[EMAIL_ADDRESS][DOMAIN_NAME] How can we restrict the user to enter"
type textarea "x"
type textarea "[EMAIL_ADDRESS][DOMAIN_NAME] How can we restrict the user to enter"
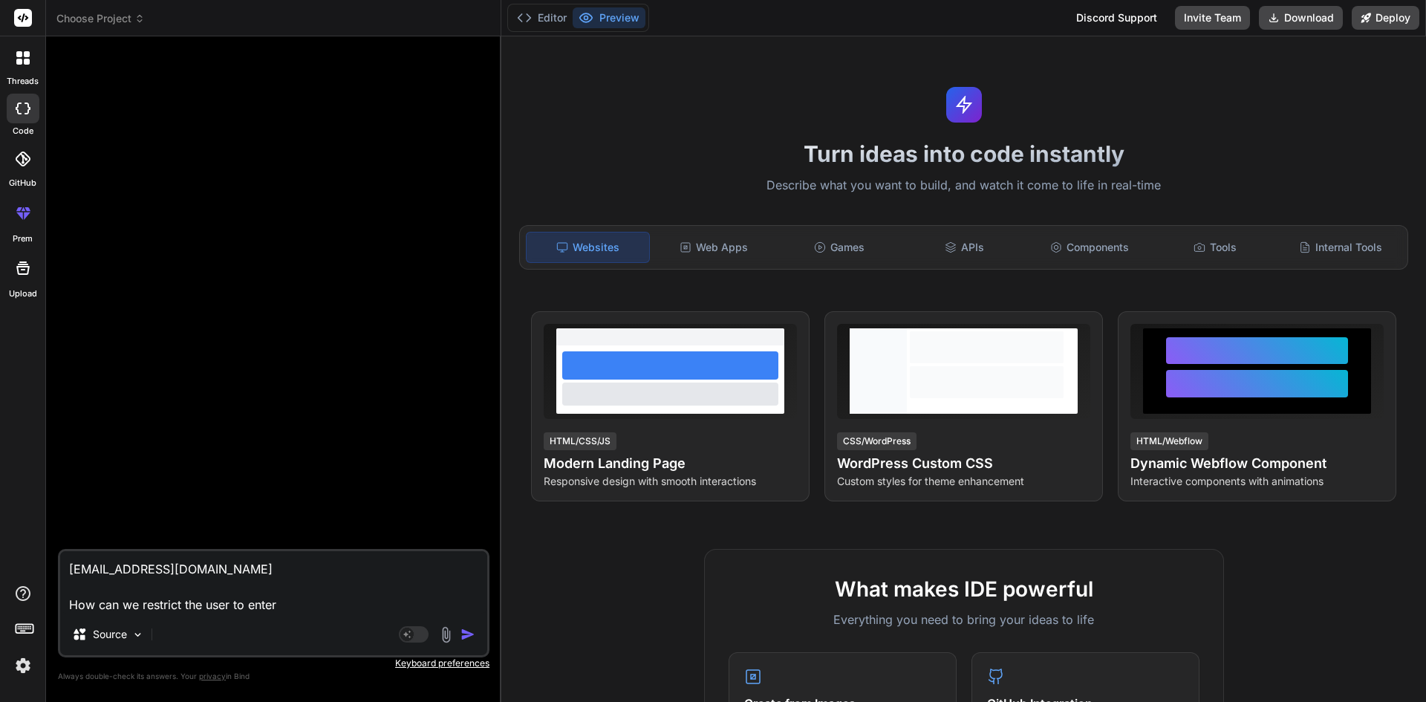
type textarea "x"
type textarea "[EMAIL_ADDRESS][DOMAIN_NAME] How can we restrict the user to enter i"
type textarea "x"
type textarea "[EMAIL_ADDRESS][DOMAIN_NAME] How can we restrict the user to enter in"
type textarea "x"
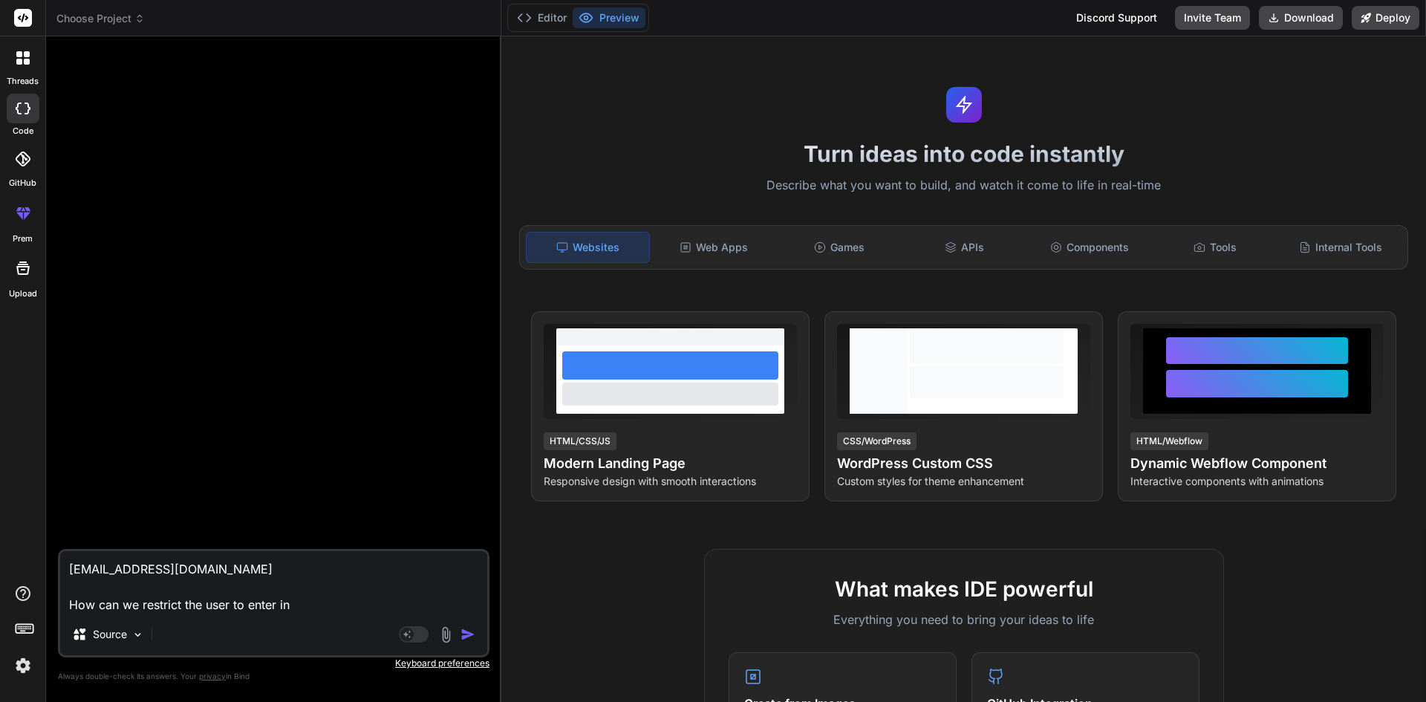
type textarea "[EMAIL_ADDRESS][DOMAIN_NAME] How can we restrict the user to enter inv"
type textarea "x"
type textarea "[EMAIL_ADDRESS][DOMAIN_NAME] How can we restrict the user to enter inva"
type textarea "x"
type textarea "[EMAIL_ADDRESS][DOMAIN_NAME] How can we restrict the user to enter inval"
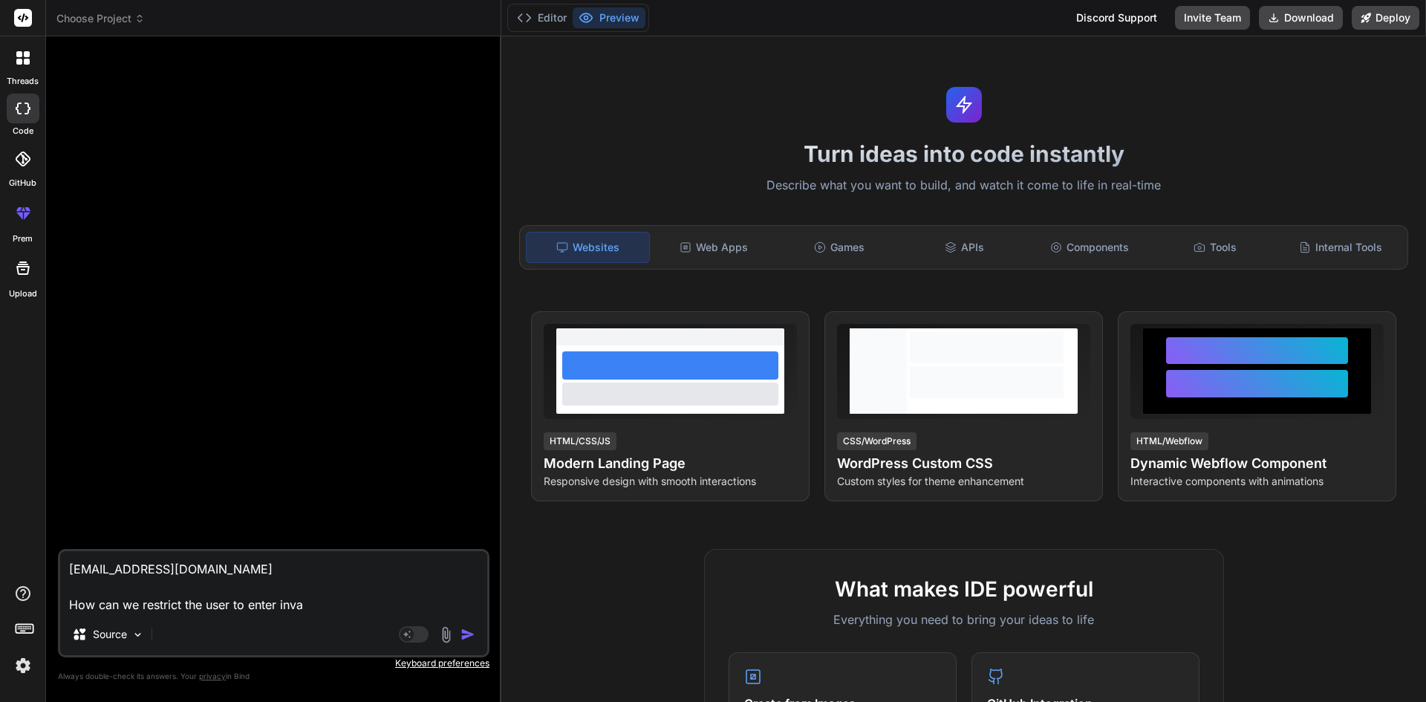
type textarea "x"
type textarea "[EMAIL_ADDRESS][DOMAIN_NAME] How can we restrict the user to enter invali"
type textarea "x"
type textarea "[EMAIL_ADDRESS][DOMAIN_NAME] How can we restrict the user to enter invalid"
type textarea "x"
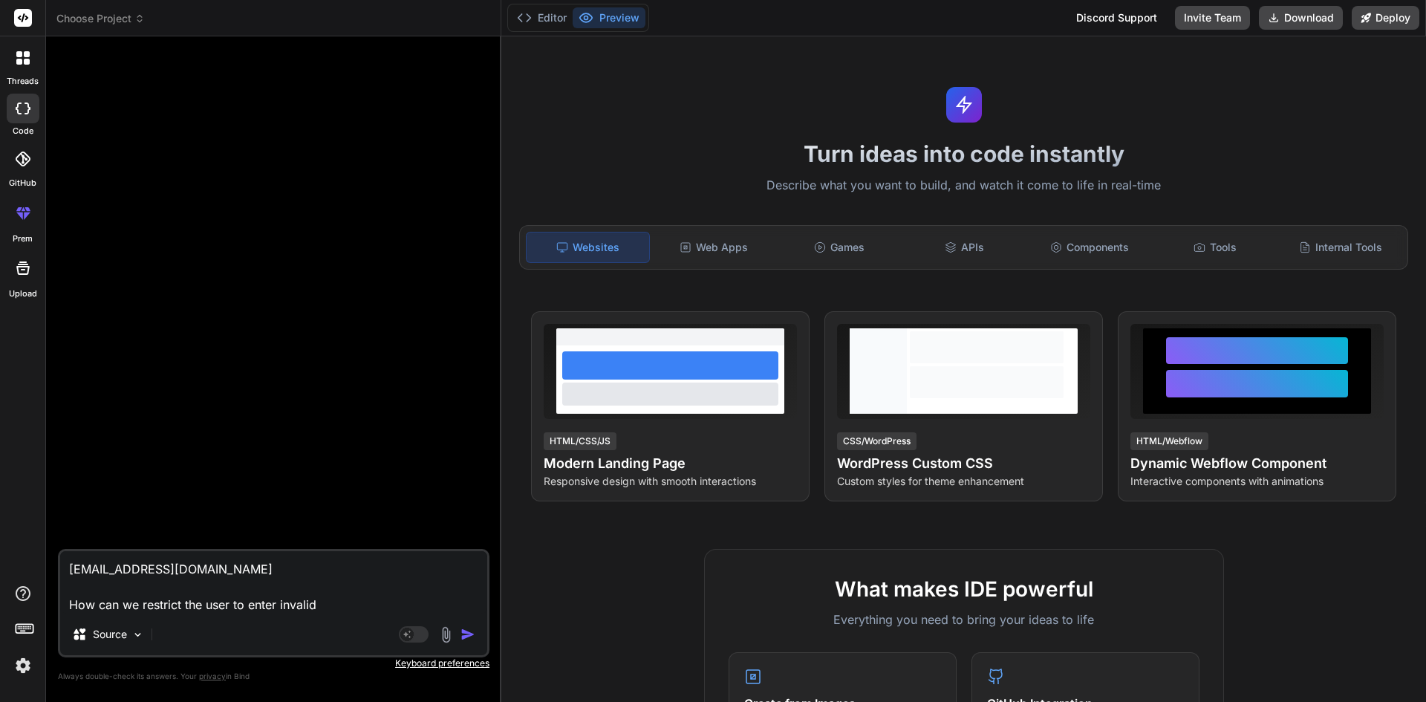
type textarea "[EMAIL_ADDRESS][DOMAIN_NAME] How can we restrict the user to enter invalide"
type textarea "x"
type textarea "[EMAIL_ADDRESS][DOMAIN_NAME] How can we restrict the user to enter invalid"
type textarea "x"
type textarea "[EMAIL_ADDRESS][DOMAIN_NAME] How can we restrict the user to enter invalid"
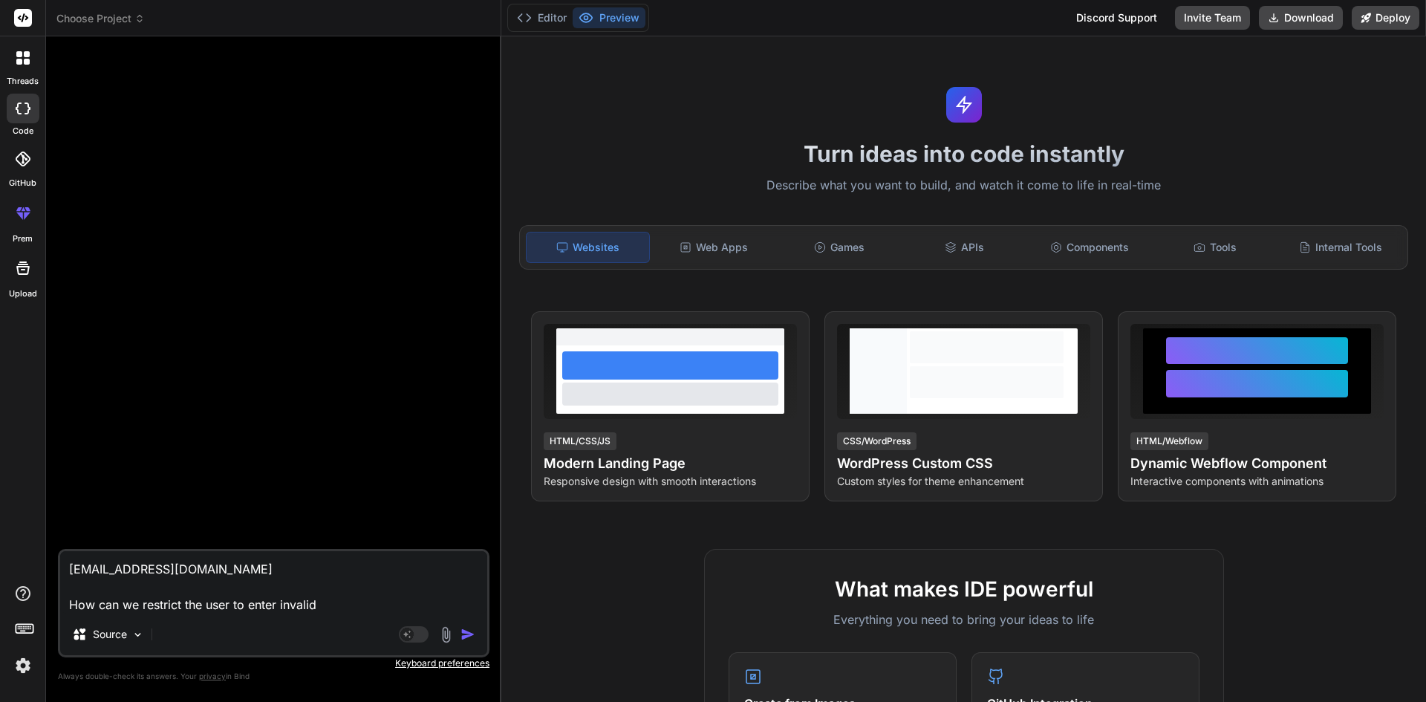
type textarea "x"
type textarea "[EMAIL_ADDRESS][DOMAIN_NAME] How can we restrict the user to enter invalid m"
type textarea "x"
type textarea "[EMAIL_ADDRESS][DOMAIN_NAME] How can we restrict the user to enter invalid ma"
type textarea "x"
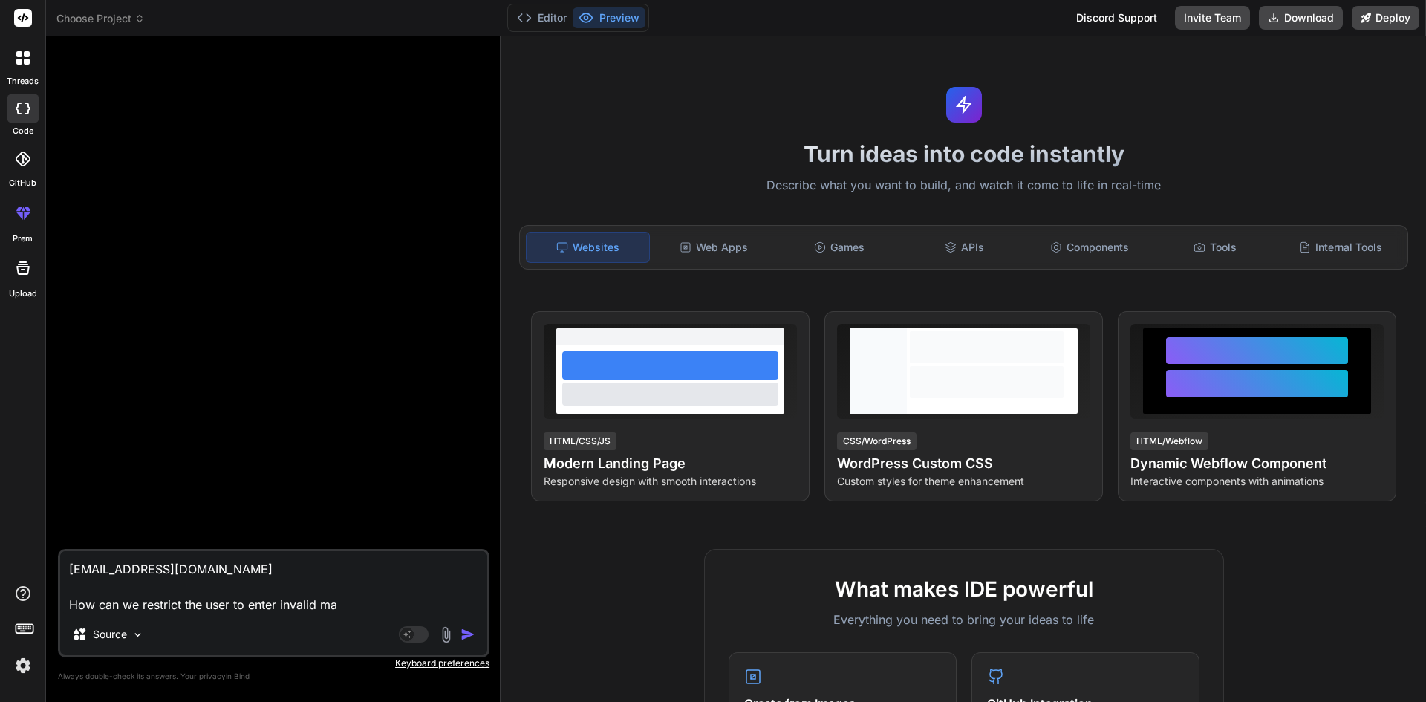
type textarea "[EMAIL_ADDRESS][DOMAIN_NAME] How can we restrict the user to enter invalid mai"
type textarea "x"
type textarea "[EMAIL_ADDRESS][DOMAIN_NAME] How can we restrict the user to enter invalid mail"
type textarea "x"
type textarea "[EMAIL_ADDRESS][DOMAIN_NAME] How can we restrict the user to enter invalid mail"
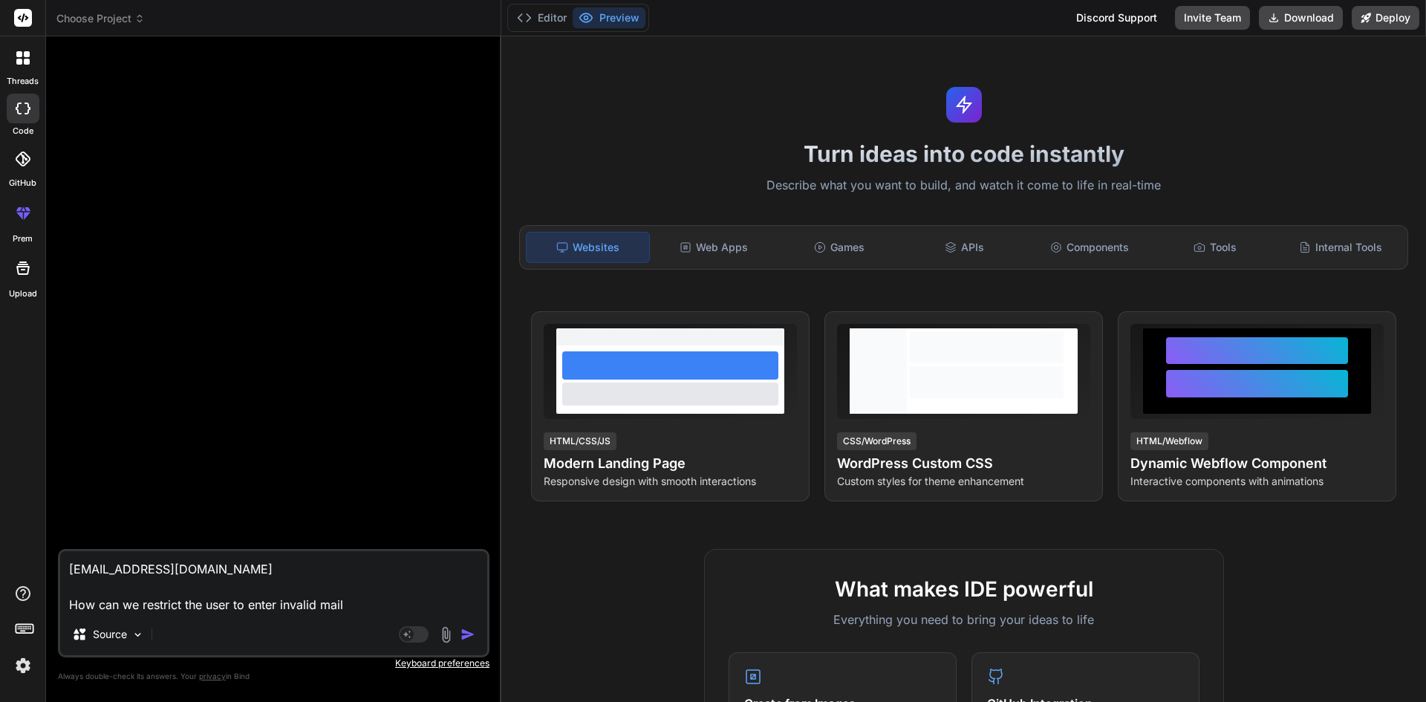
type textarea "x"
click at [348, 606] on textarea "[EMAIL_ADDRESS][DOMAIN_NAME] How can we restrict the user to enter invalid mail" at bounding box center [273, 582] width 427 height 62
paste textarea "import { Button, Col, Container, Form, Row } from "react-bootstrap"; import { E…"
type textarea "[EMAIL_ADDRESS][DOMAIN_NAME] How can we restrict the user to enter invalid mail…"
type textarea "x"
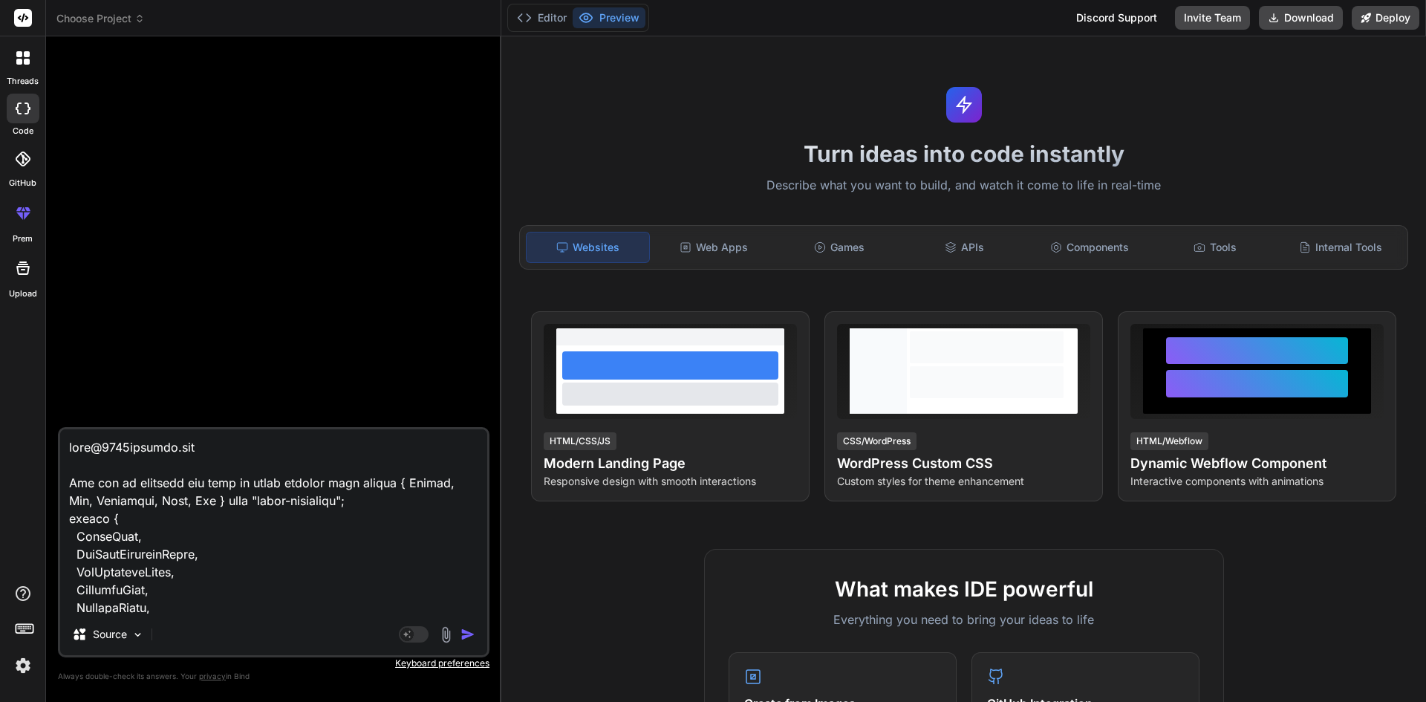
scroll to position [5421, 0]
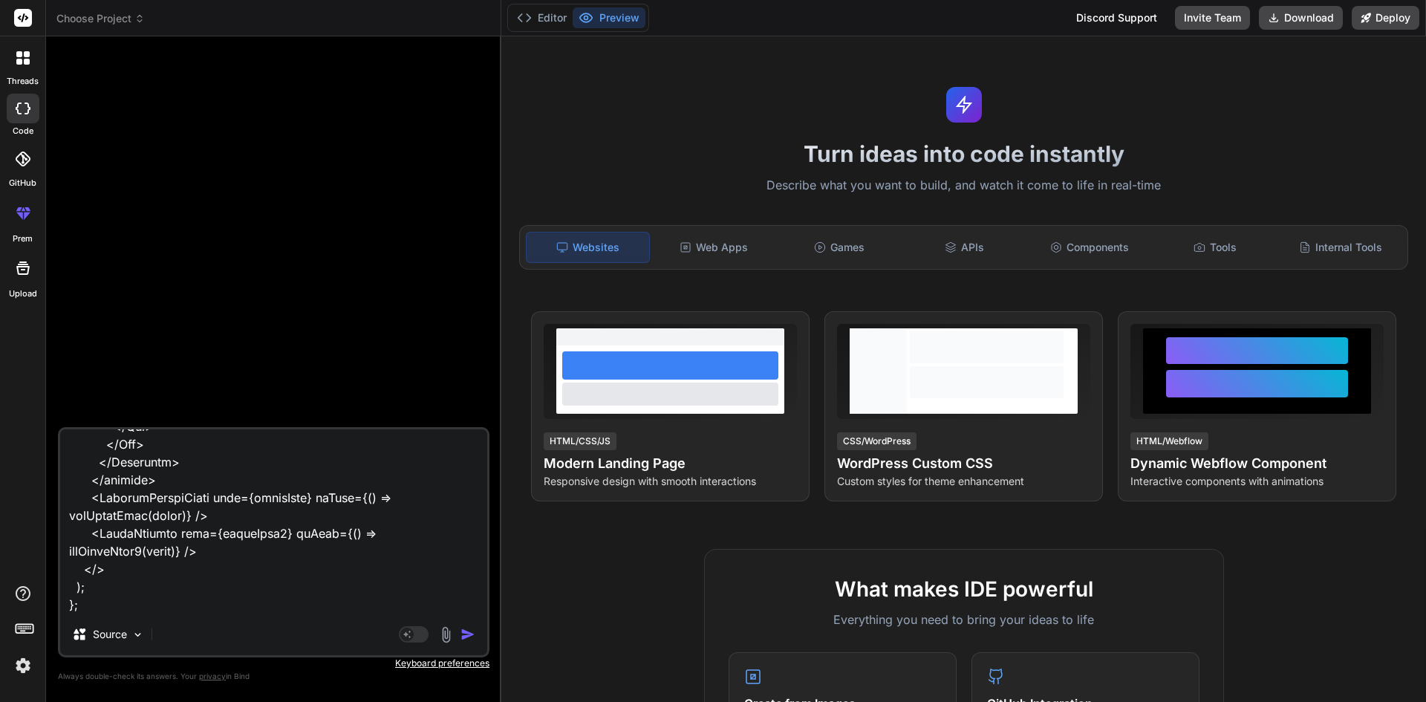
type textarea "[EMAIL_ADDRESS][DOMAIN_NAME] How can we restrict the user to enter invalid mail…"
type textarea "x"
type textarea "[EMAIL_ADDRESS][DOMAIN_NAME] How can we restrict the user to enter invalid mail…"
type textarea "x"
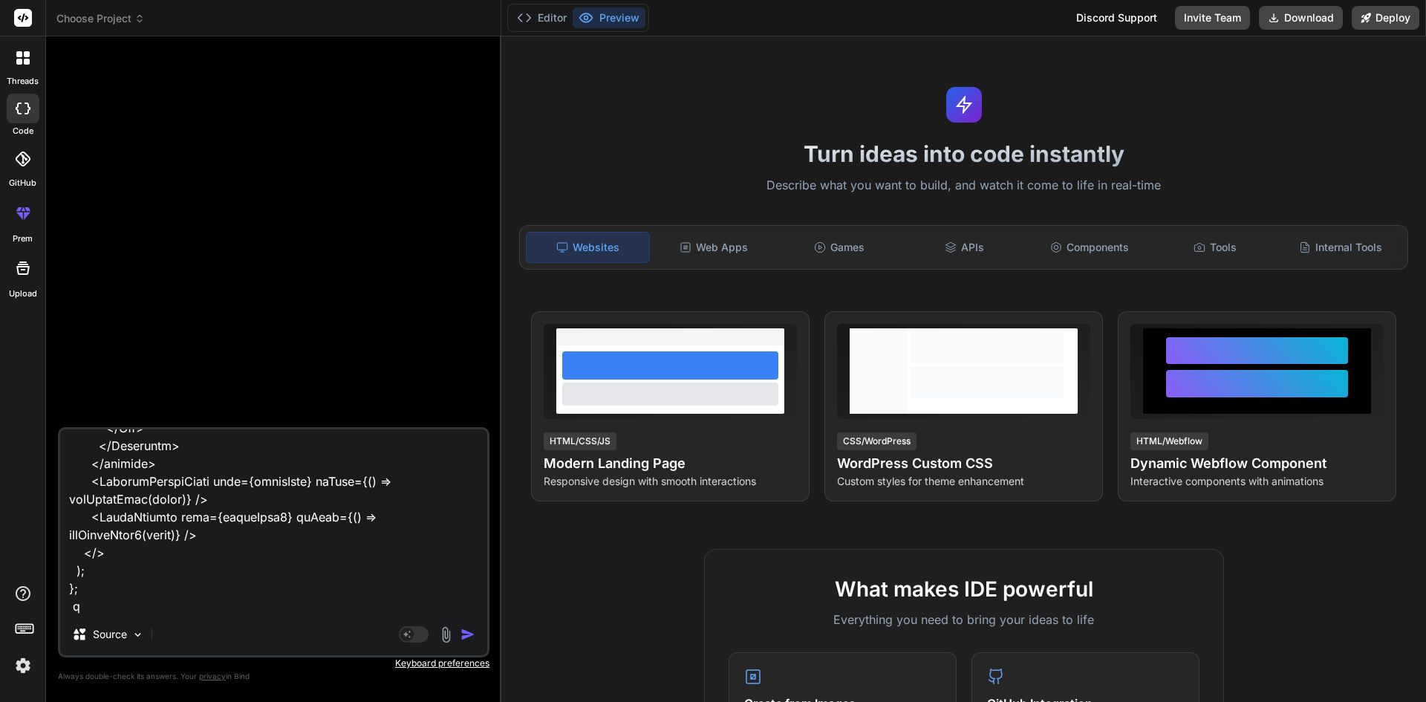
type textarea "[EMAIL_ADDRESS][DOMAIN_NAME] How can we restrict the user to enter invalid mail…"
type textarea "x"
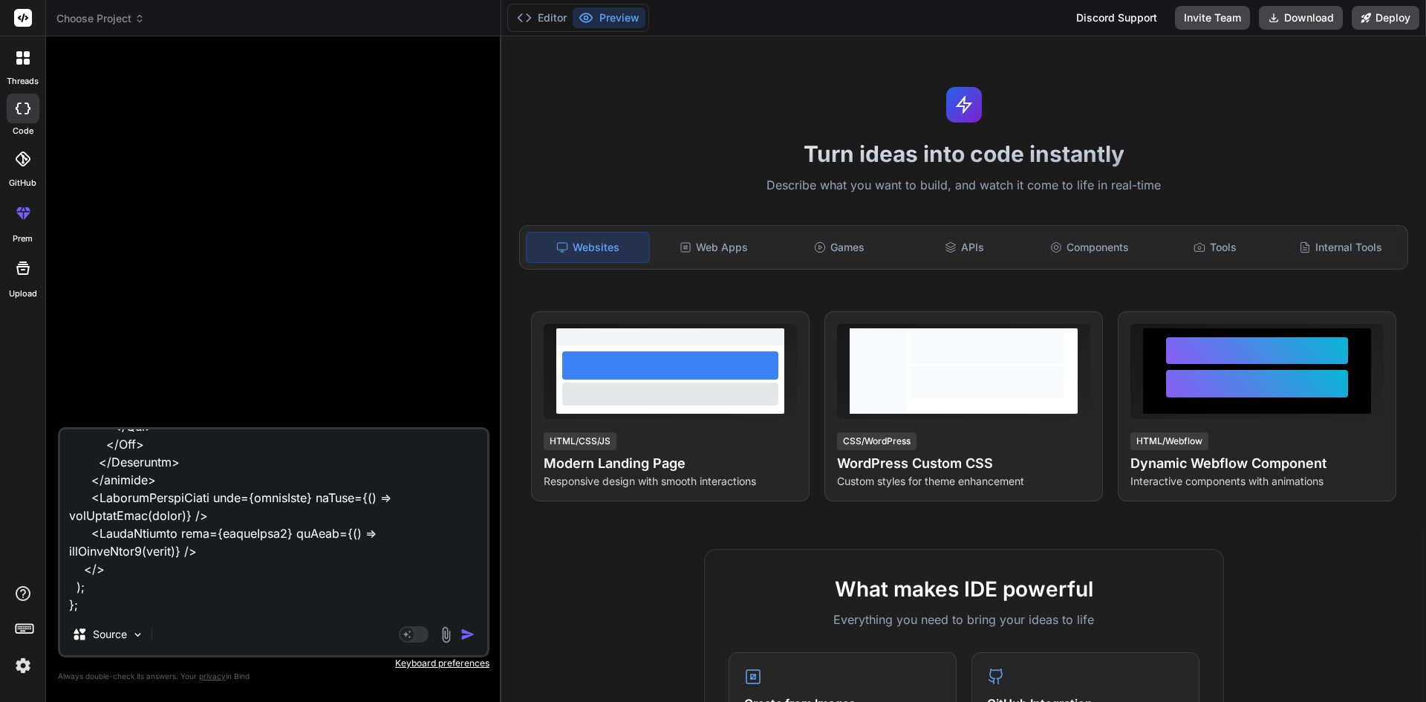
type textarea "[EMAIL_ADDRESS][DOMAIN_NAME] How can we restrict the user to enter invalid mail…"
type textarea "x"
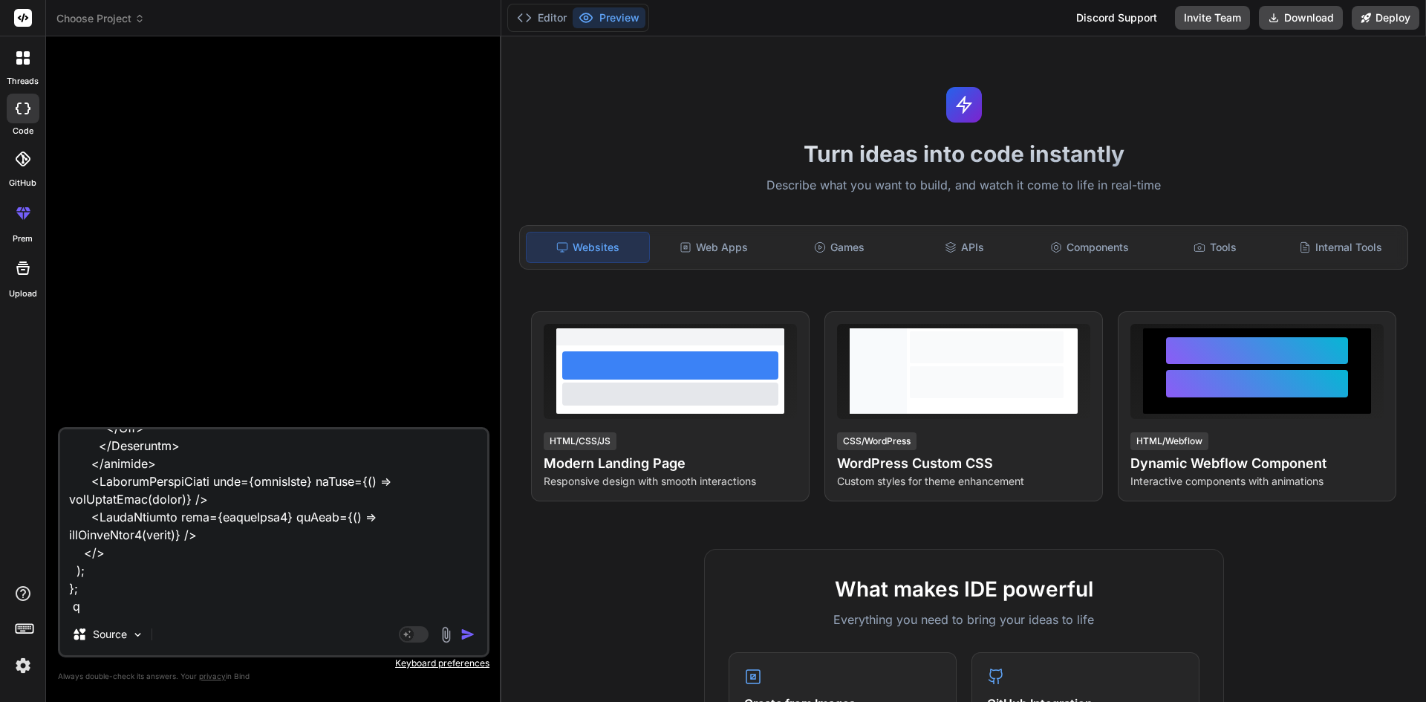
type textarea "[EMAIL_ADDRESS][DOMAIN_NAME] How can we restrict the user to enter invalid mail…"
type textarea "x"
type textarea "[EMAIL_ADDRESS][DOMAIN_NAME] How can we restrict the user to enter invalid mail…"
type textarea "x"
type textarea "[EMAIL_ADDRESS][DOMAIN_NAME] How can we restrict the user to enter invalid mail…"
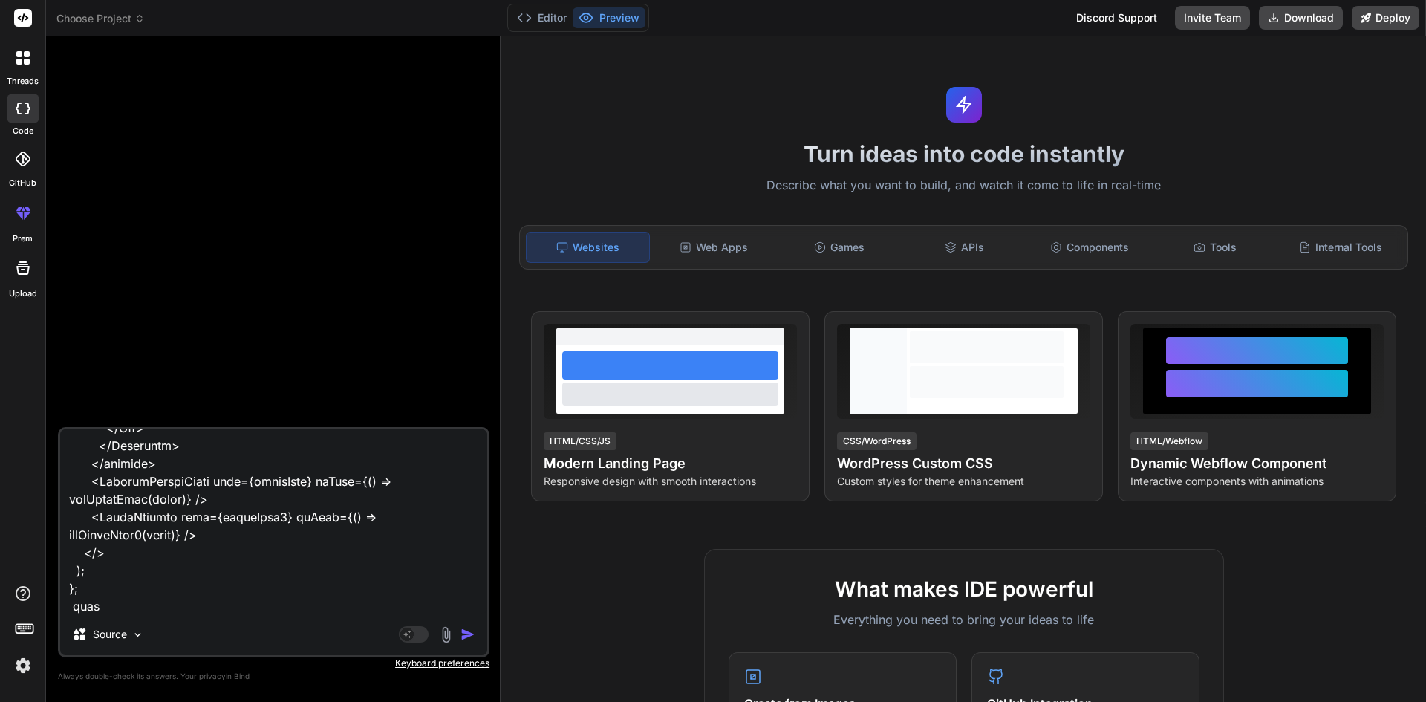
type textarea "x"
type textarea "[EMAIL_ADDRESS][DOMAIN_NAME] How can we restrict the user to enter invalid mail…"
type textarea "x"
type textarea "[EMAIL_ADDRESS][DOMAIN_NAME] How can we restrict the user to enter invalid mail…"
type textarea "x"
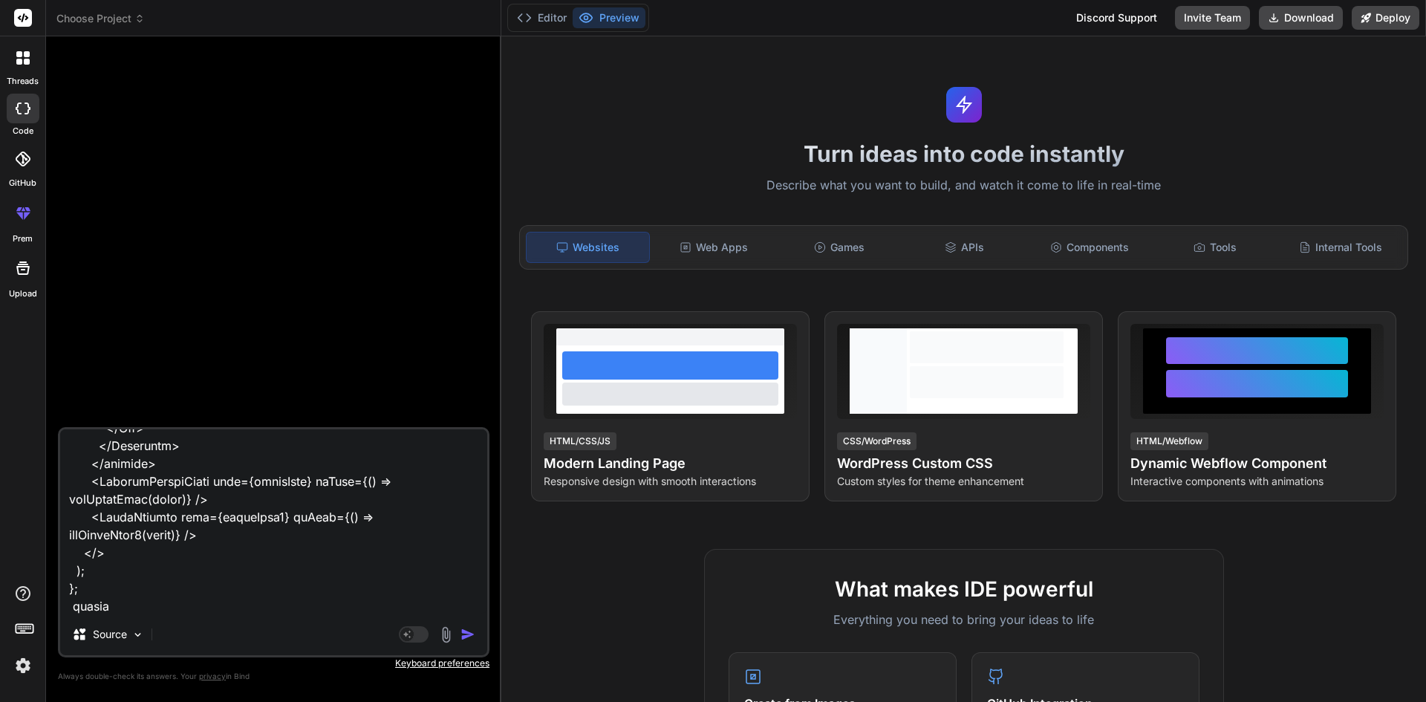
type textarea "[EMAIL_ADDRESS][DOMAIN_NAME] How can we restrict the user to enter invalid mail…"
type textarea "x"
type textarea "[EMAIL_ADDRESS][DOMAIN_NAME] How can we restrict the user to enter invalid mail…"
type textarea "x"
type textarea "[EMAIL_ADDRESS][DOMAIN_NAME] How can we restrict the user to enter invalid mail…"
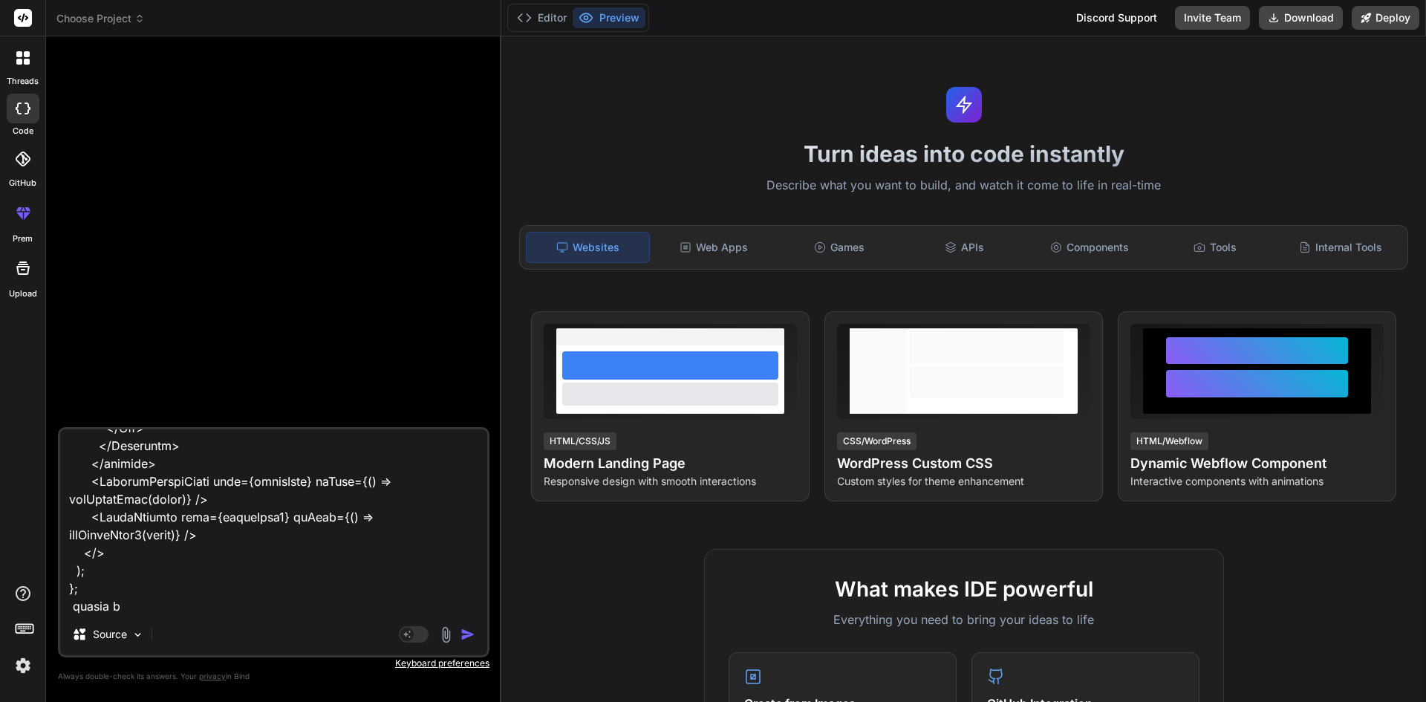
type textarea "x"
type textarea "[EMAIL_ADDRESS][DOMAIN_NAME] How can we restrict the user to enter invalid mail…"
type textarea "x"
type textarea "[EMAIL_ADDRESS][DOMAIN_NAME] How can we restrict the user to enter invalid mail…"
type textarea "x"
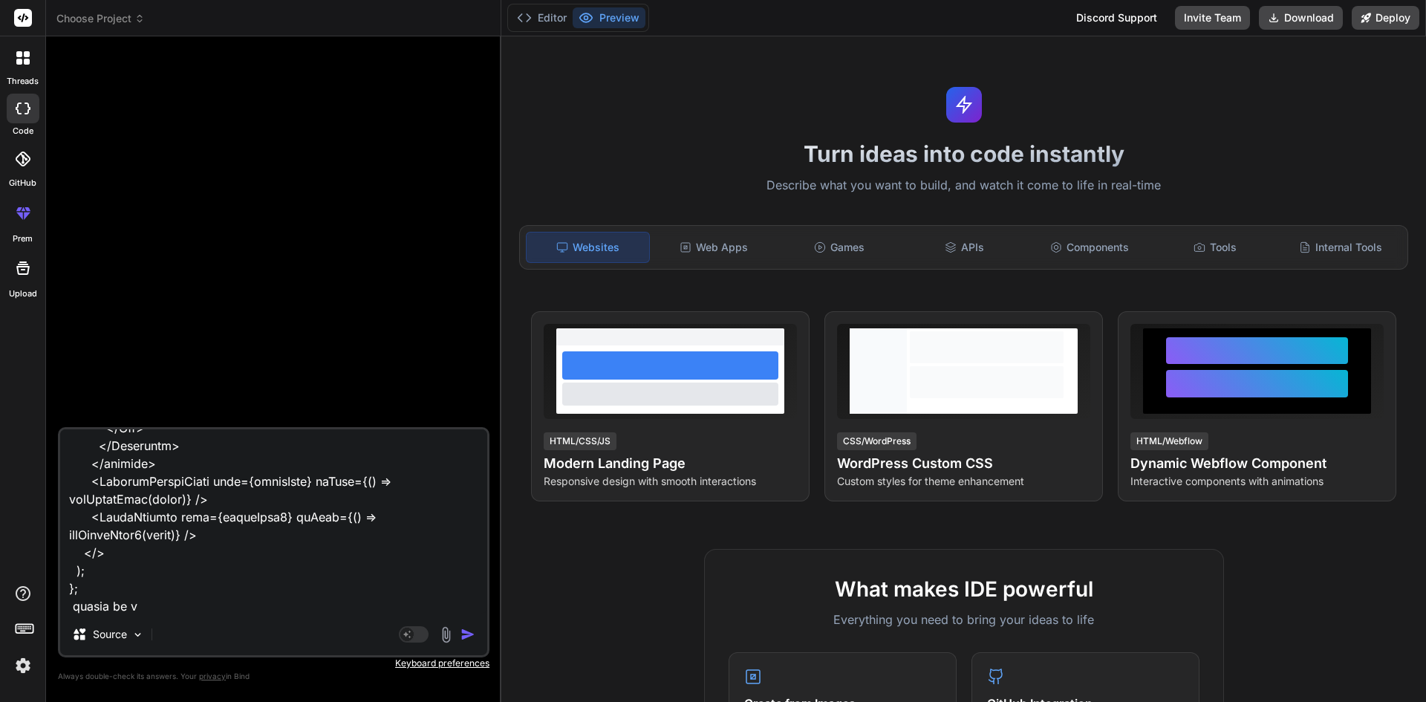
type textarea "[EMAIL_ADDRESS][DOMAIN_NAME] How can we restrict the user to enter invalid mail…"
type textarea "x"
type textarea "[EMAIL_ADDRESS][DOMAIN_NAME] How can we restrict the user to enter invalid mail…"
type textarea "x"
type textarea "[EMAIL_ADDRESS][DOMAIN_NAME] How can we restrict the user to enter invalid mail…"
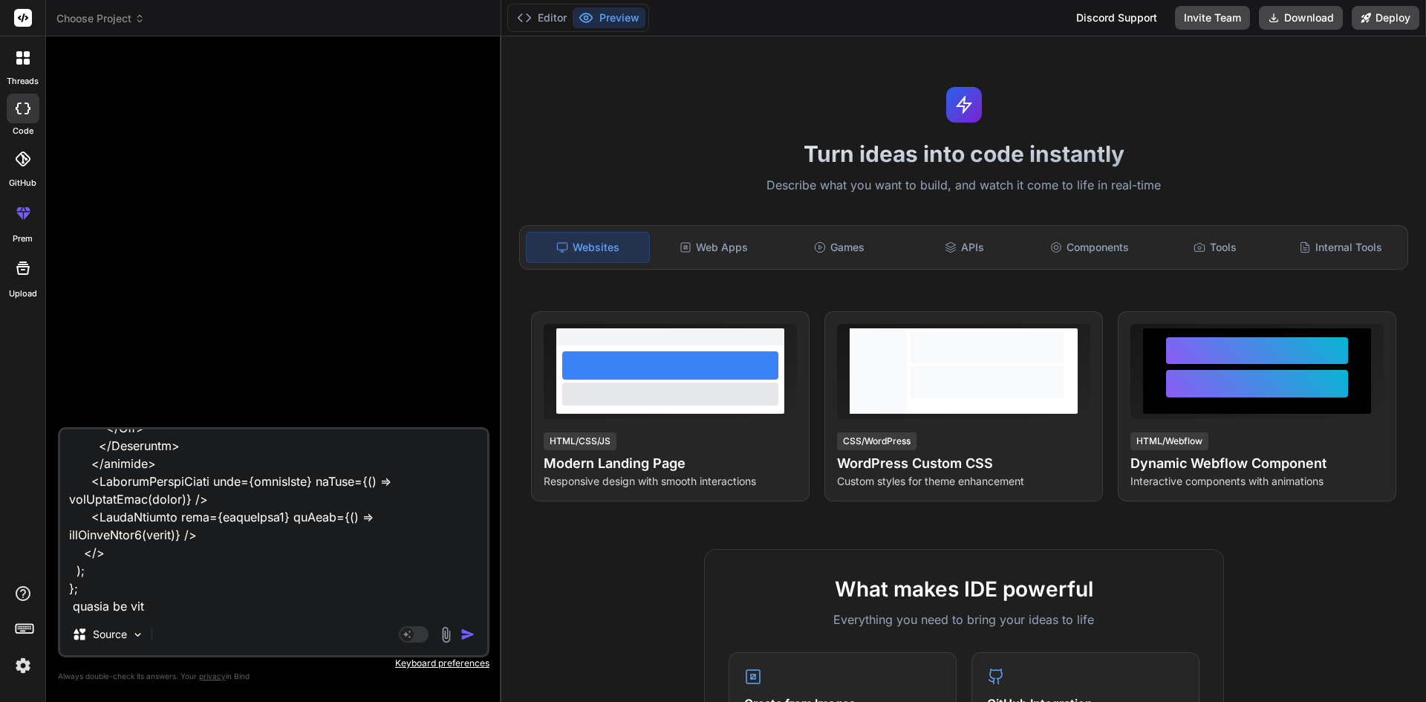
type textarea "x"
type textarea "[EMAIL_ADDRESS][DOMAIN_NAME] How can we restrict the user to enter invalid mail…"
type textarea "x"
type textarea "[EMAIL_ADDRESS][DOMAIN_NAME] How can we restrict the user to enter invalid mail…"
type textarea "x"
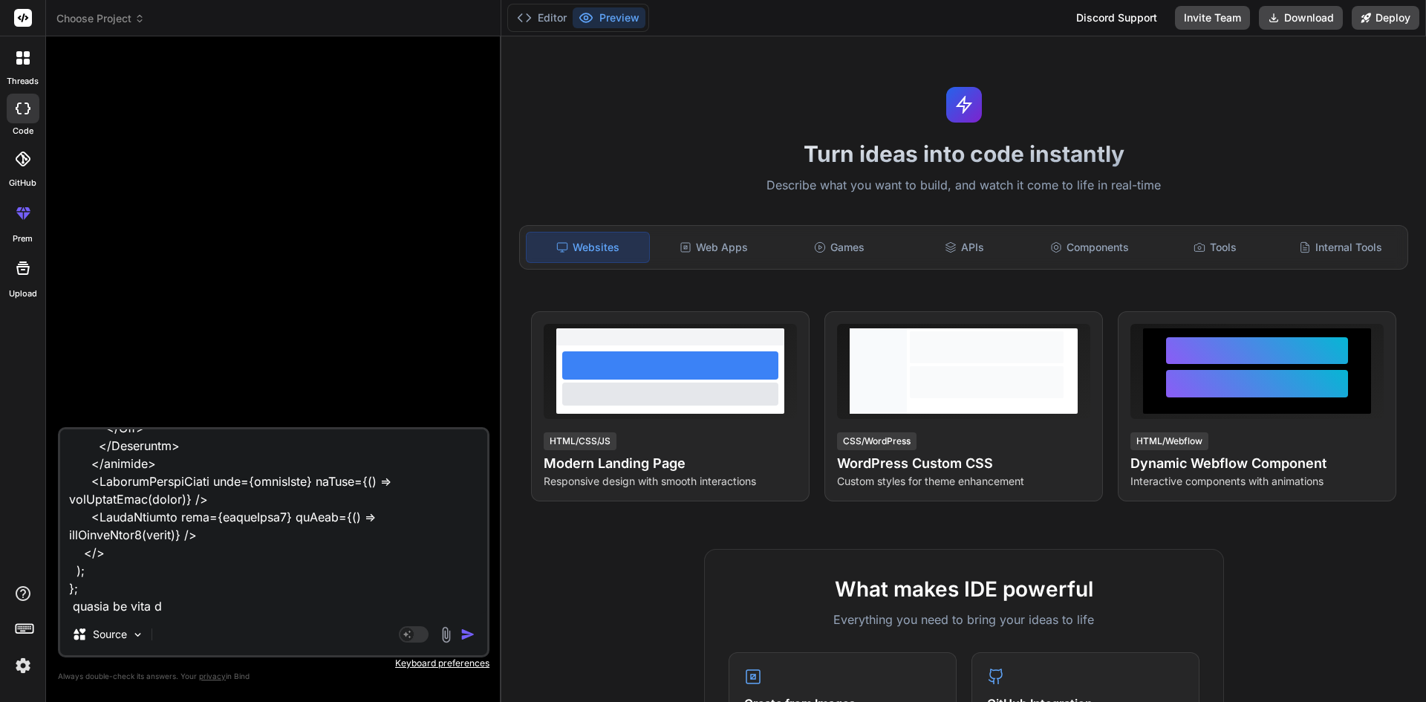
type textarea "[EMAIL_ADDRESS][DOMAIN_NAME] How can we restrict the user to enter invalid mail…"
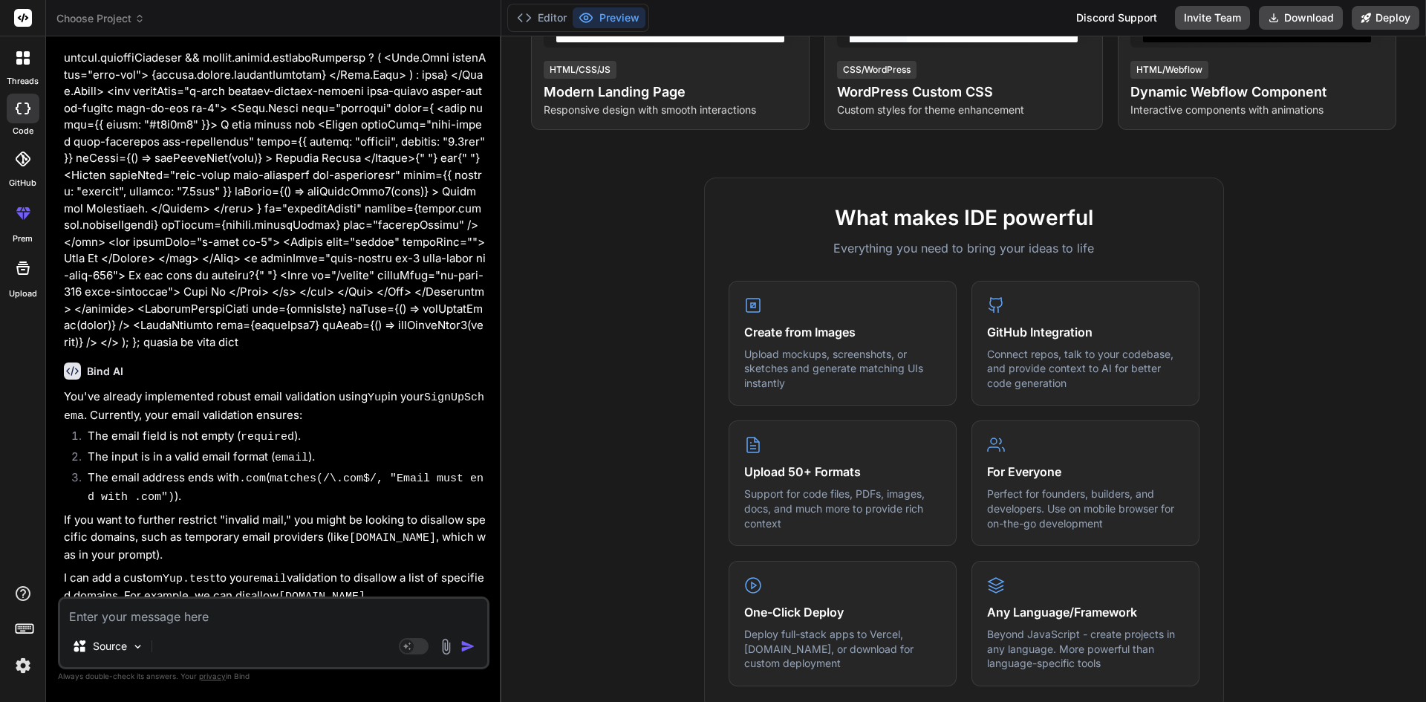
scroll to position [1376, 0]
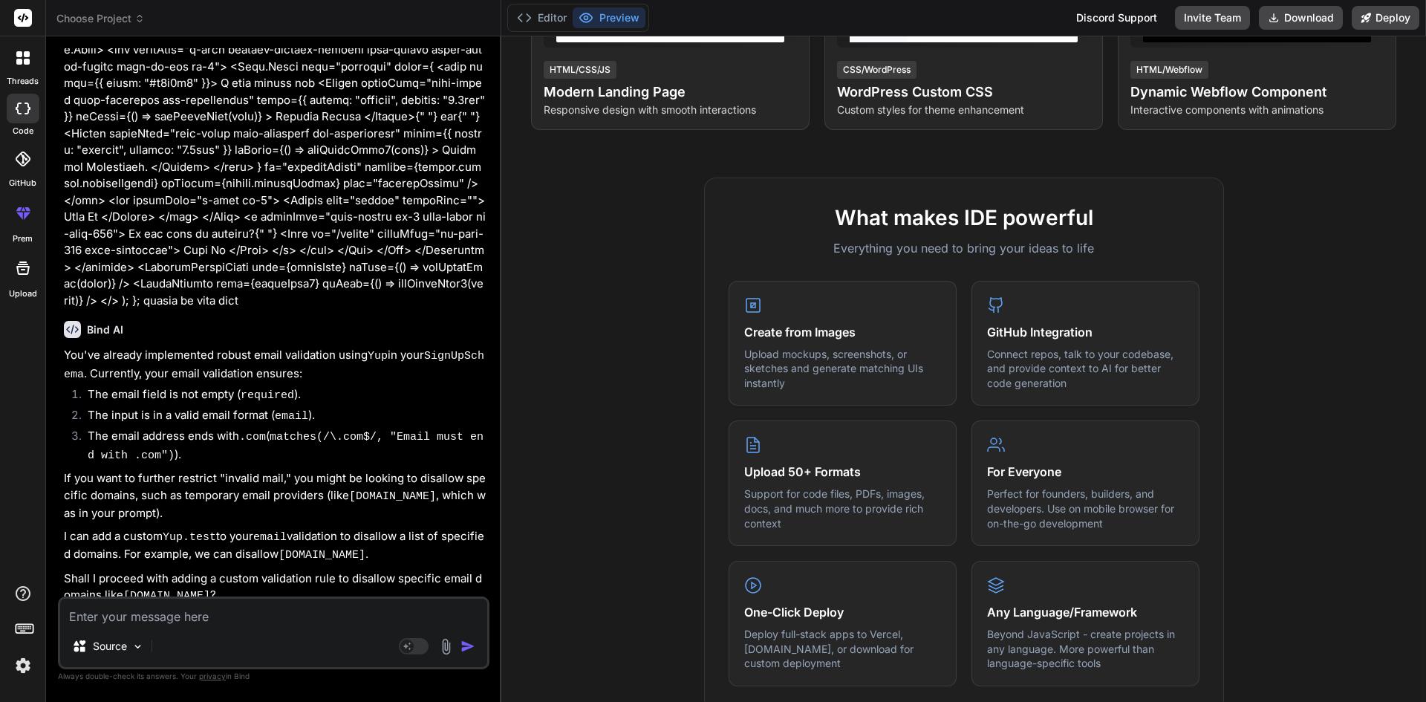
click at [468, 644] on img "button" at bounding box center [468, 646] width 15 height 15
click at [463, 641] on img "button" at bounding box center [468, 646] width 15 height 15
click at [463, 642] on img "button" at bounding box center [468, 646] width 15 height 15
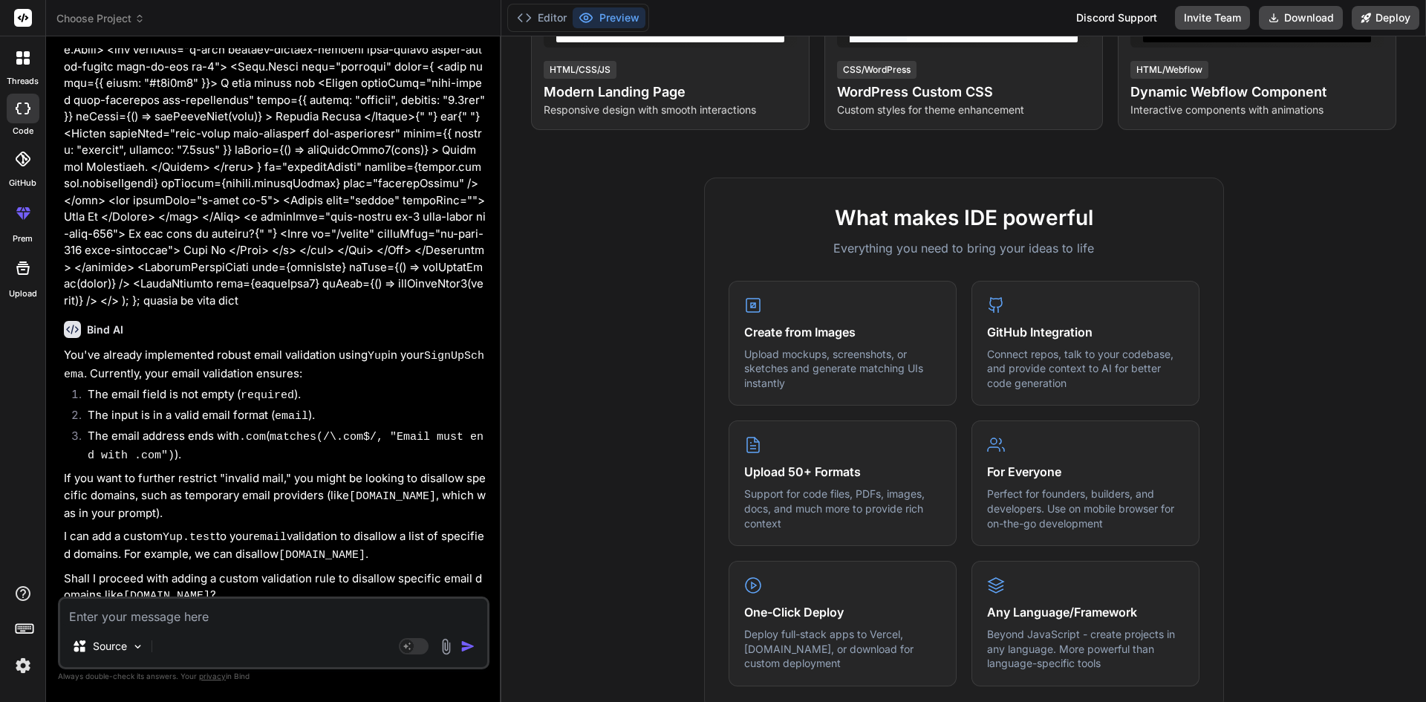
click at [469, 647] on img "button" at bounding box center [468, 646] width 15 height 15
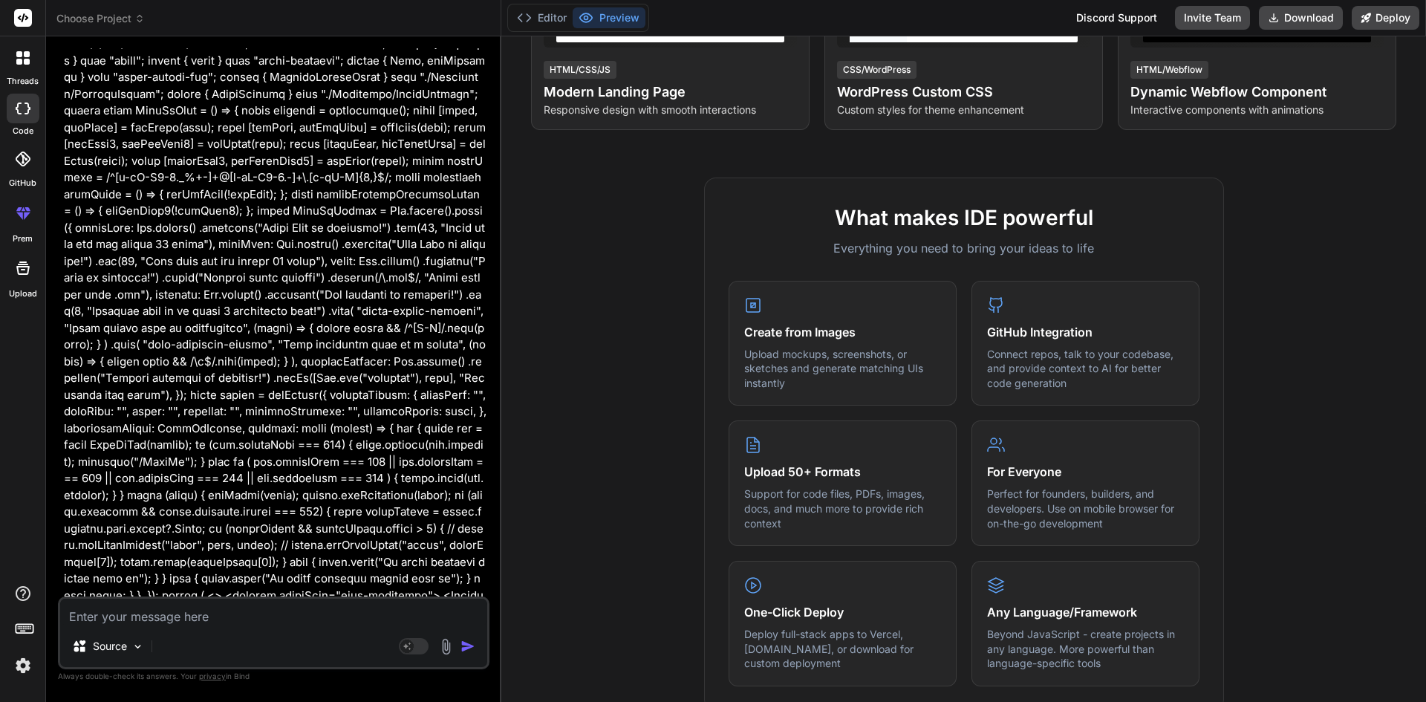
scroll to position [0, 0]
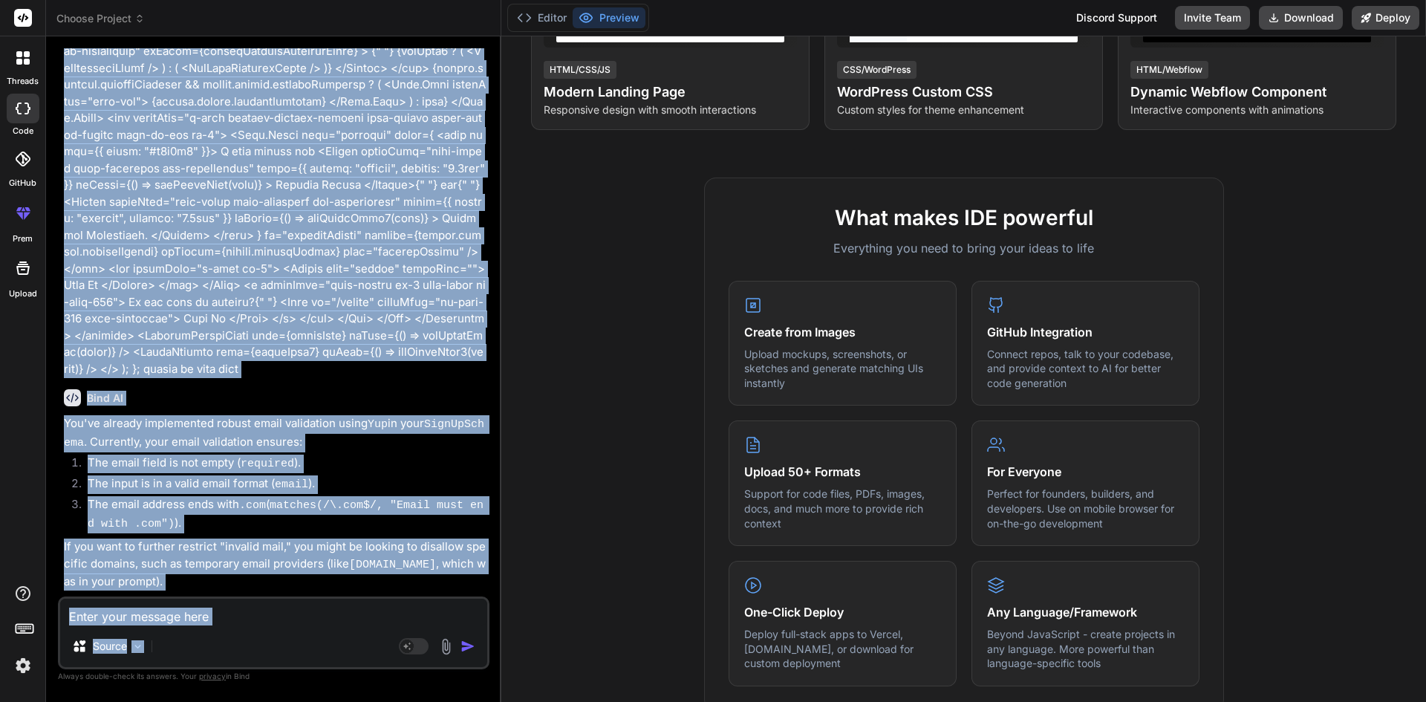
scroll to position [1376, 0]
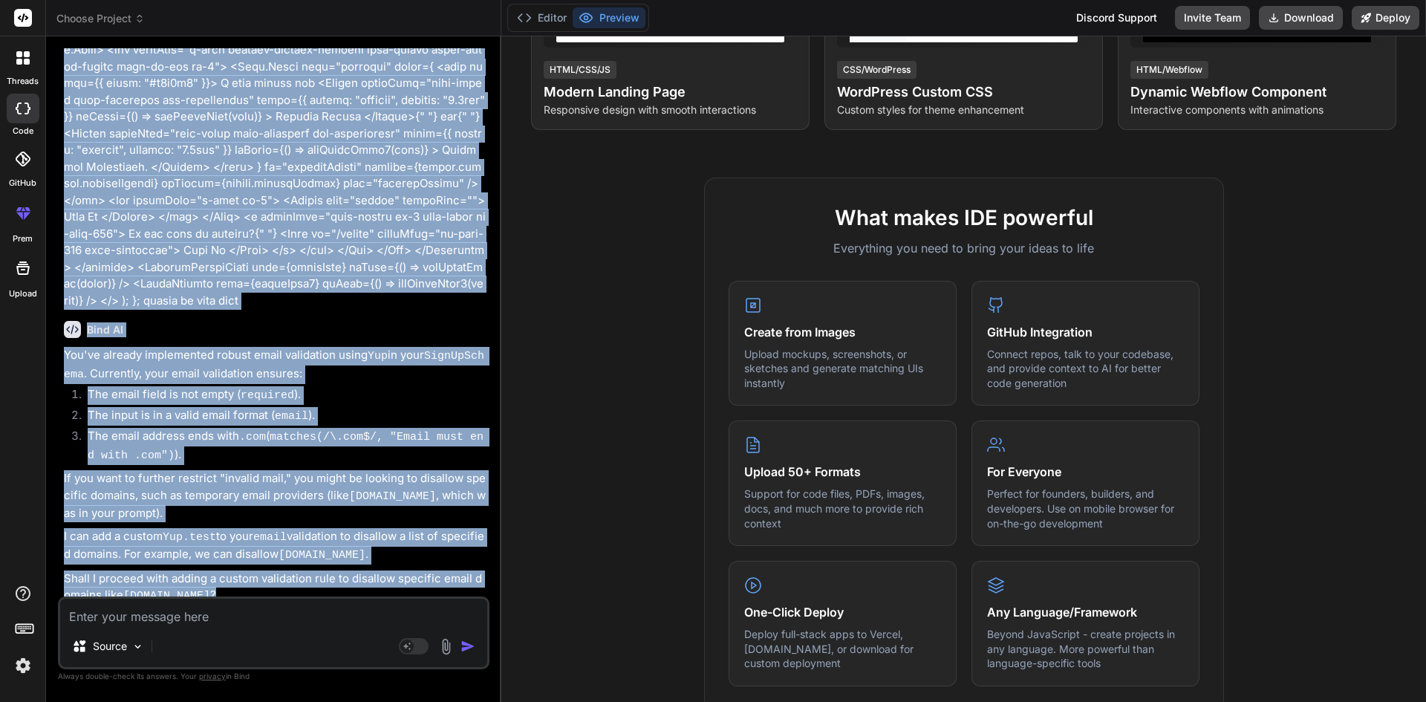
drag, startPoint x: 64, startPoint y: 89, endPoint x: 322, endPoint y: 579, distance: 553.9
click at [322, 579] on div "You Bind AI You've already implemented robust email validation using Yup in you…" at bounding box center [275, 322] width 429 height 548
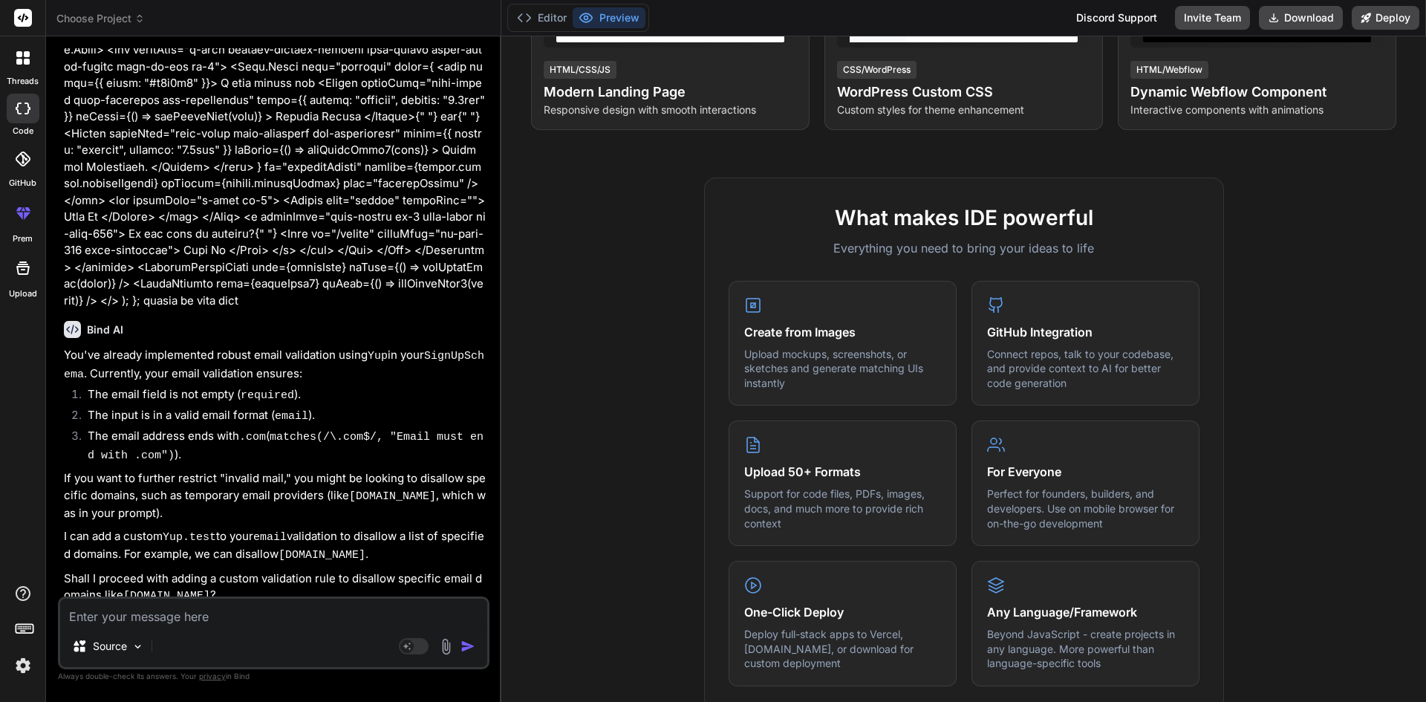
click at [233, 619] on textarea at bounding box center [273, 612] width 427 height 27
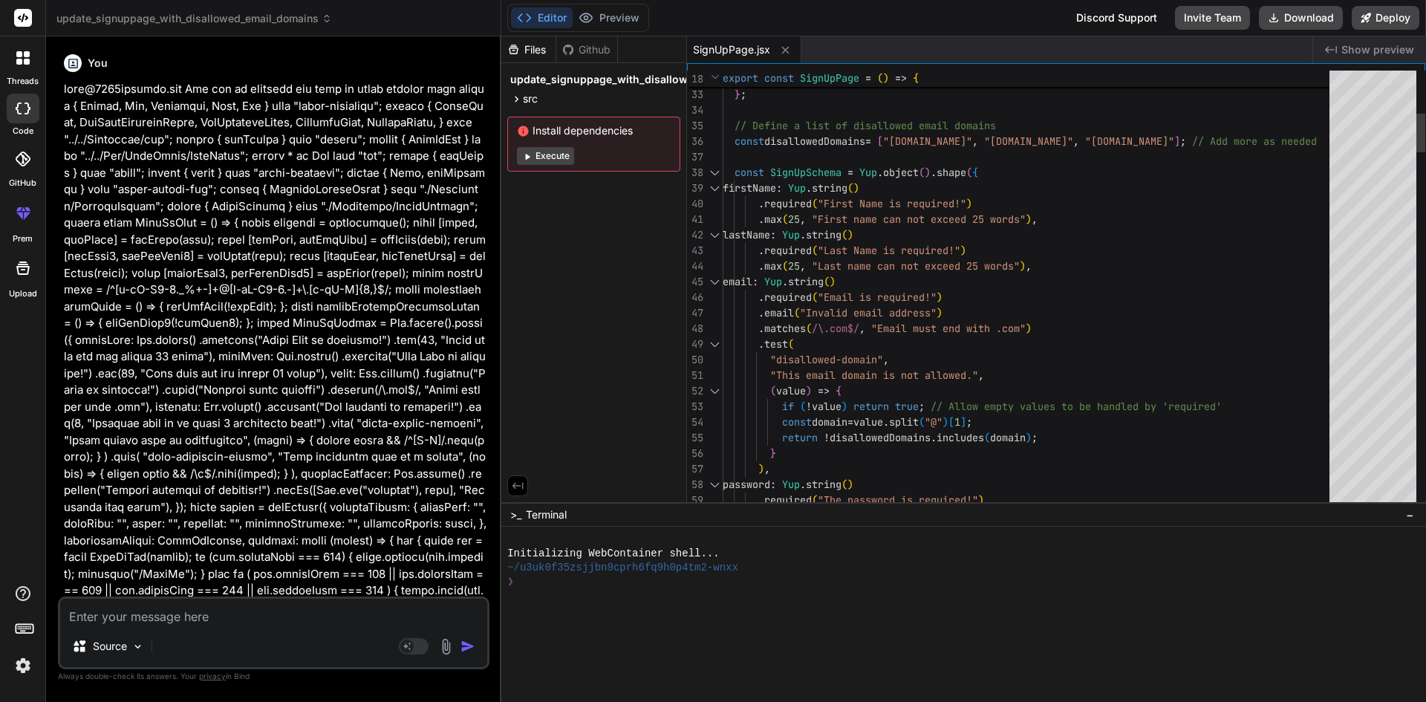
scroll to position [0, 0]
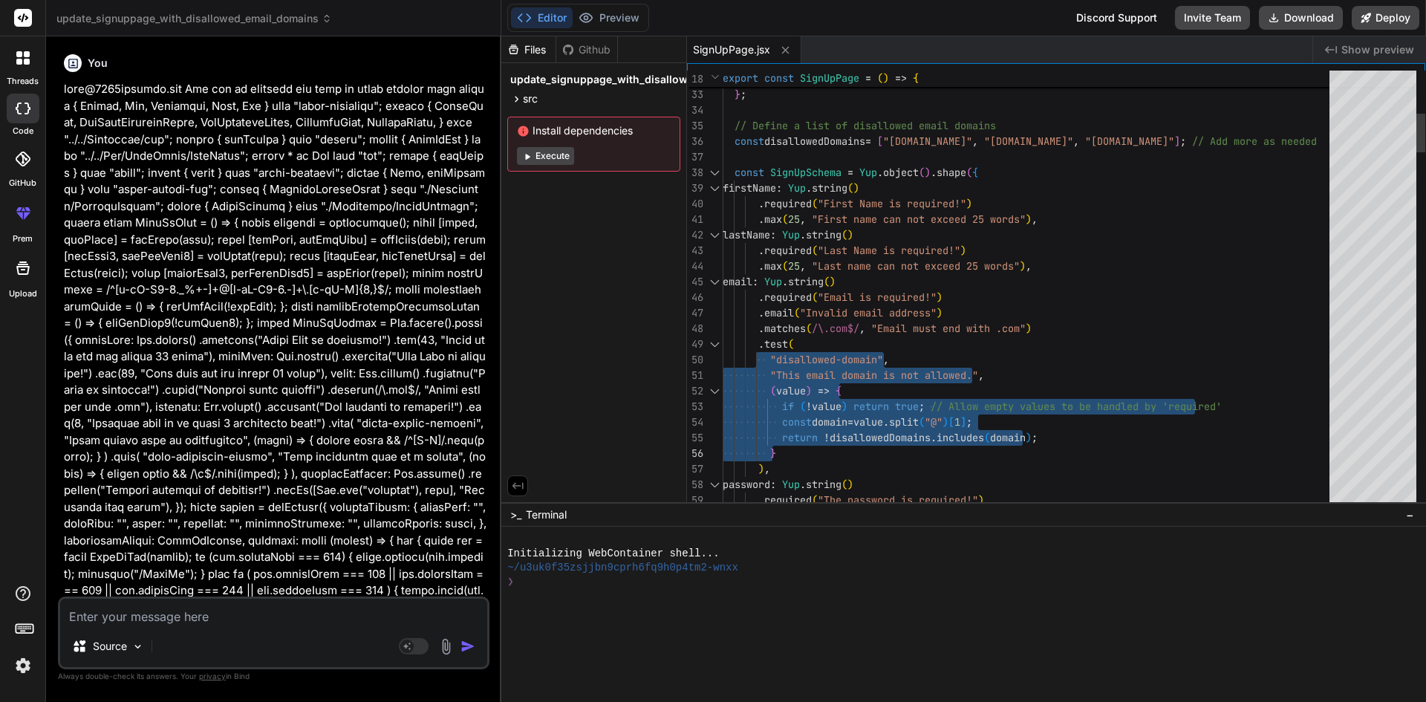
drag, startPoint x: 756, startPoint y: 345, endPoint x: 858, endPoint y: 448, distance: 145.0
drag, startPoint x: 763, startPoint y: 461, endPoint x: 741, endPoint y: 337, distance: 126.6
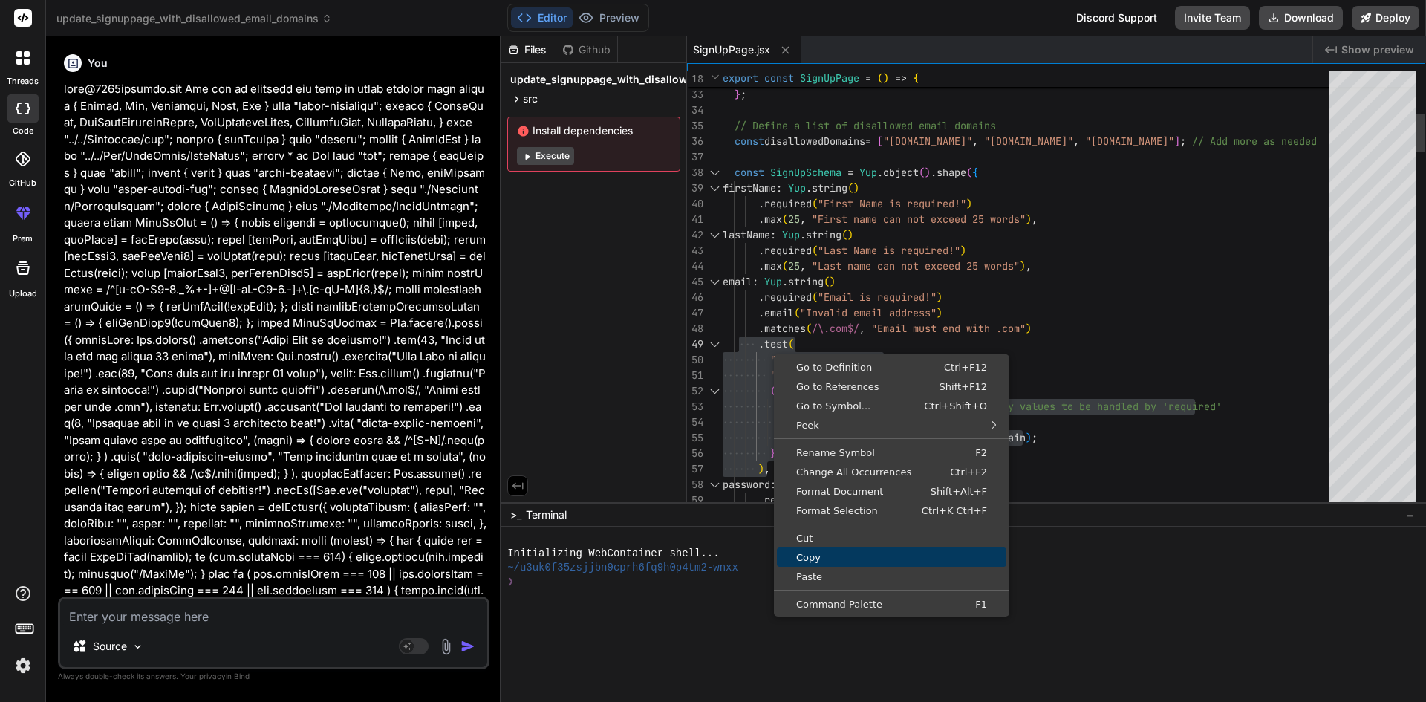
click at [815, 547] on link "Copy" at bounding box center [892, 556] width 230 height 19
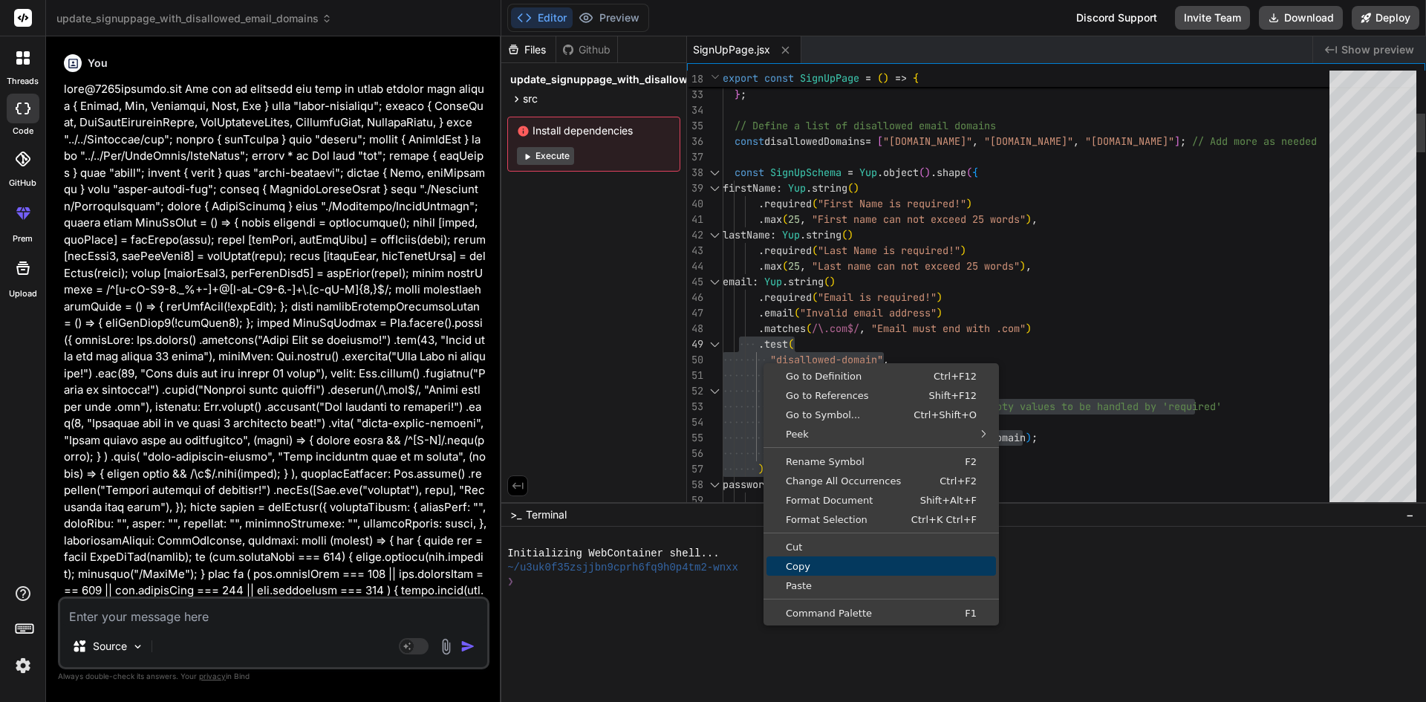
click at [805, 567] on span "Copy" at bounding box center [882, 567] width 230 height 10
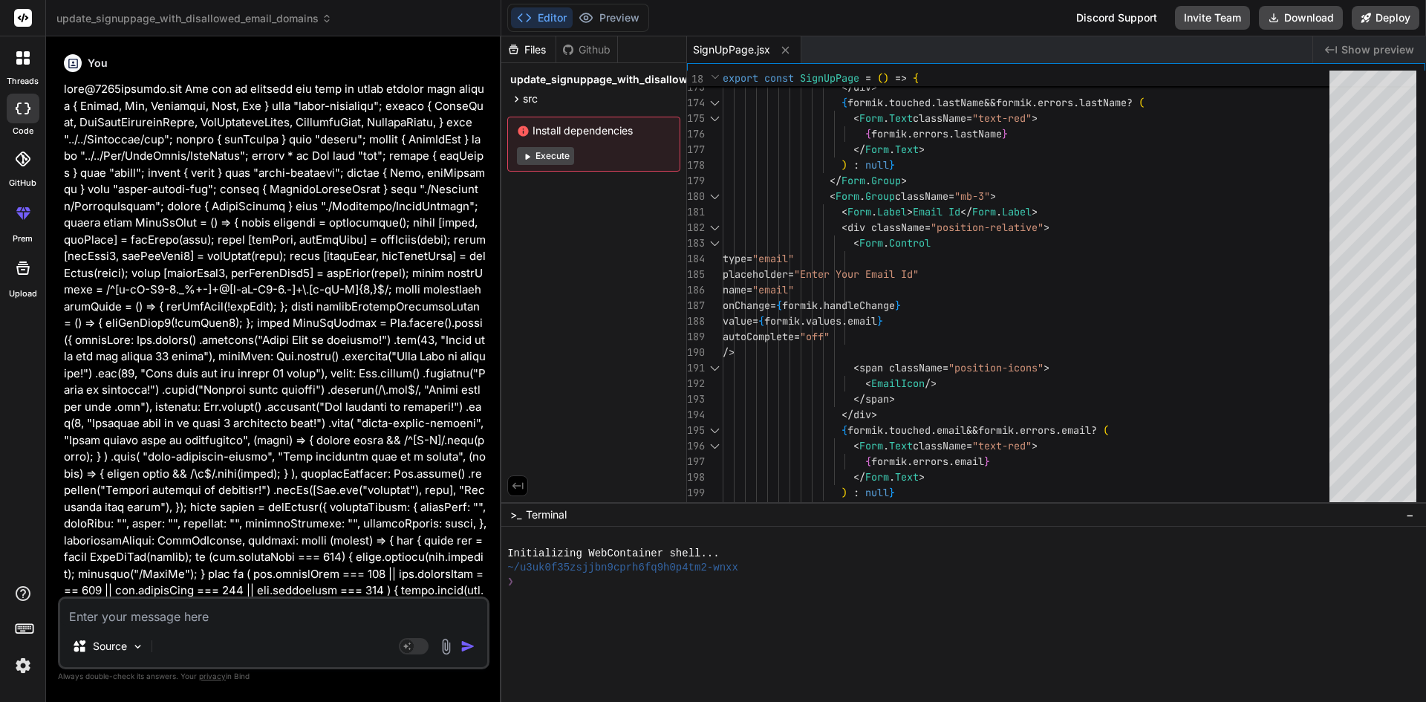
click at [272, 637] on div "Source" at bounding box center [273, 649] width 427 height 36
drag, startPoint x: 278, startPoint y: 627, endPoint x: 270, endPoint y: 640, distance: 15.0
click at [277, 627] on div "Source Agent Mode. When this toggle is activated, AI automatically makes decisi…" at bounding box center [274, 633] width 432 height 73
click at [167, 611] on textarea at bounding box center [273, 612] width 427 height 27
click at [469, 643] on img "button" at bounding box center [468, 646] width 15 height 15
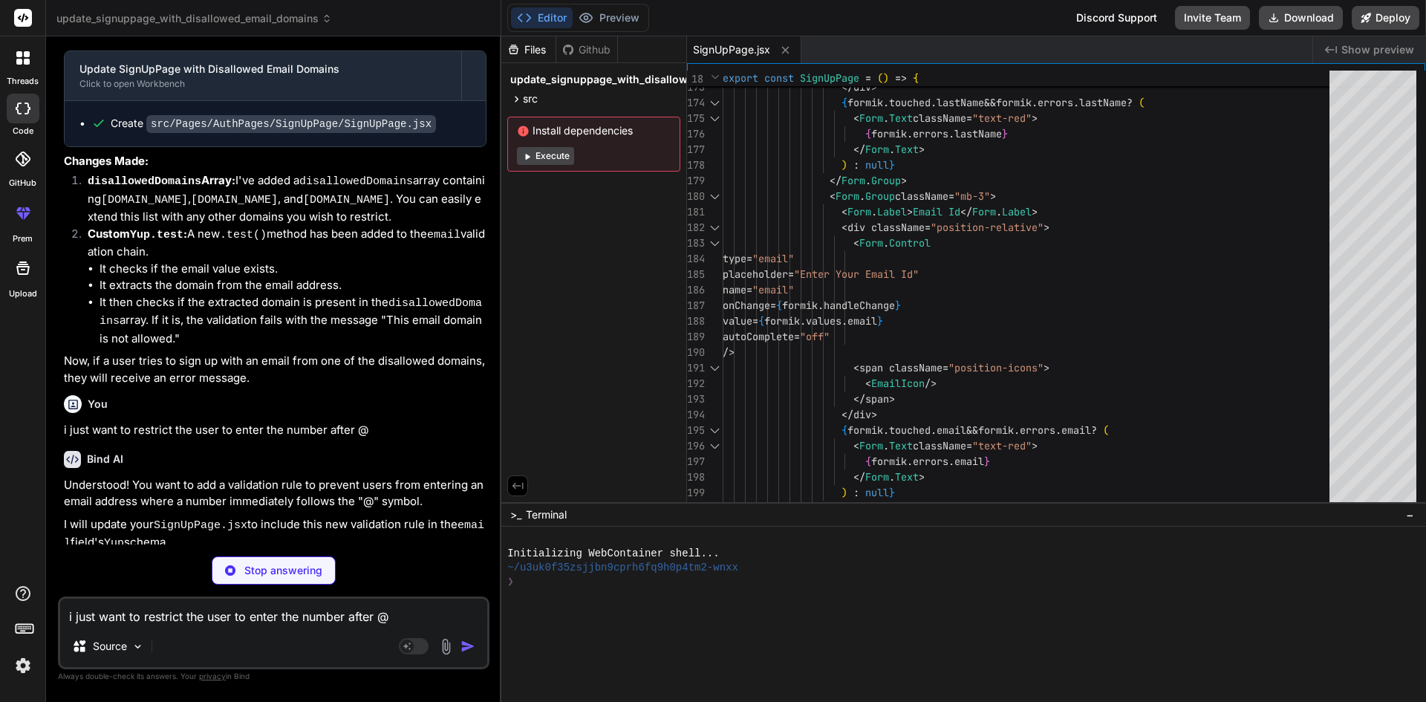
scroll to position [2188, 0]
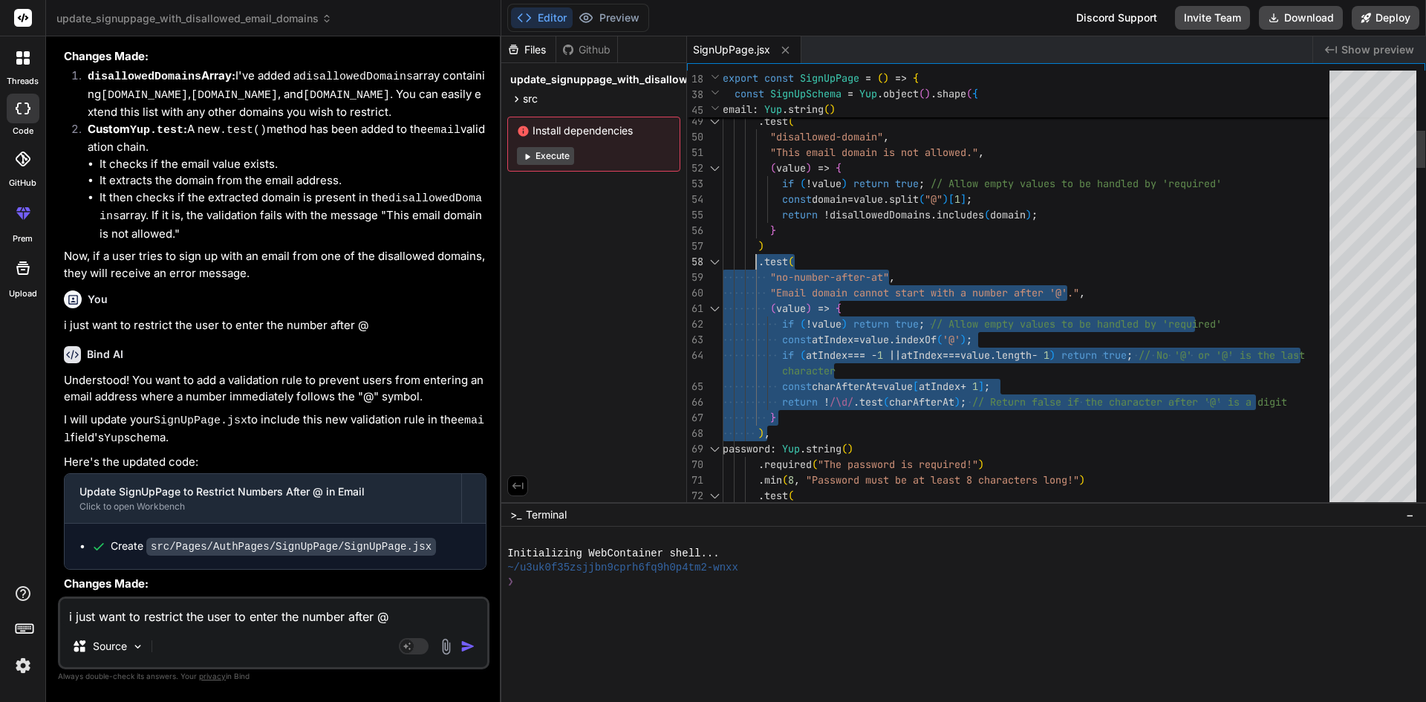
drag, startPoint x: 770, startPoint y: 433, endPoint x: 756, endPoint y: 258, distance: 175.9
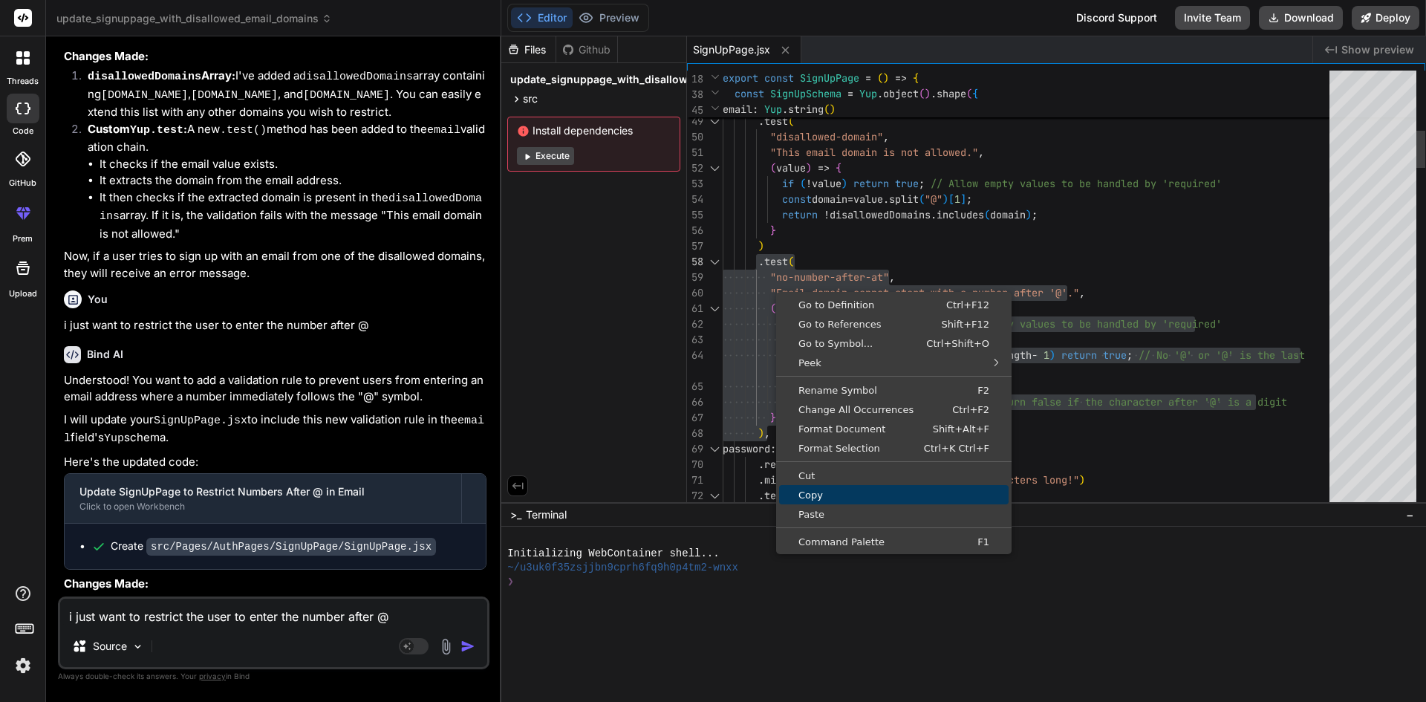
click at [825, 490] on span "Copy" at bounding box center [894, 495] width 230 height 10
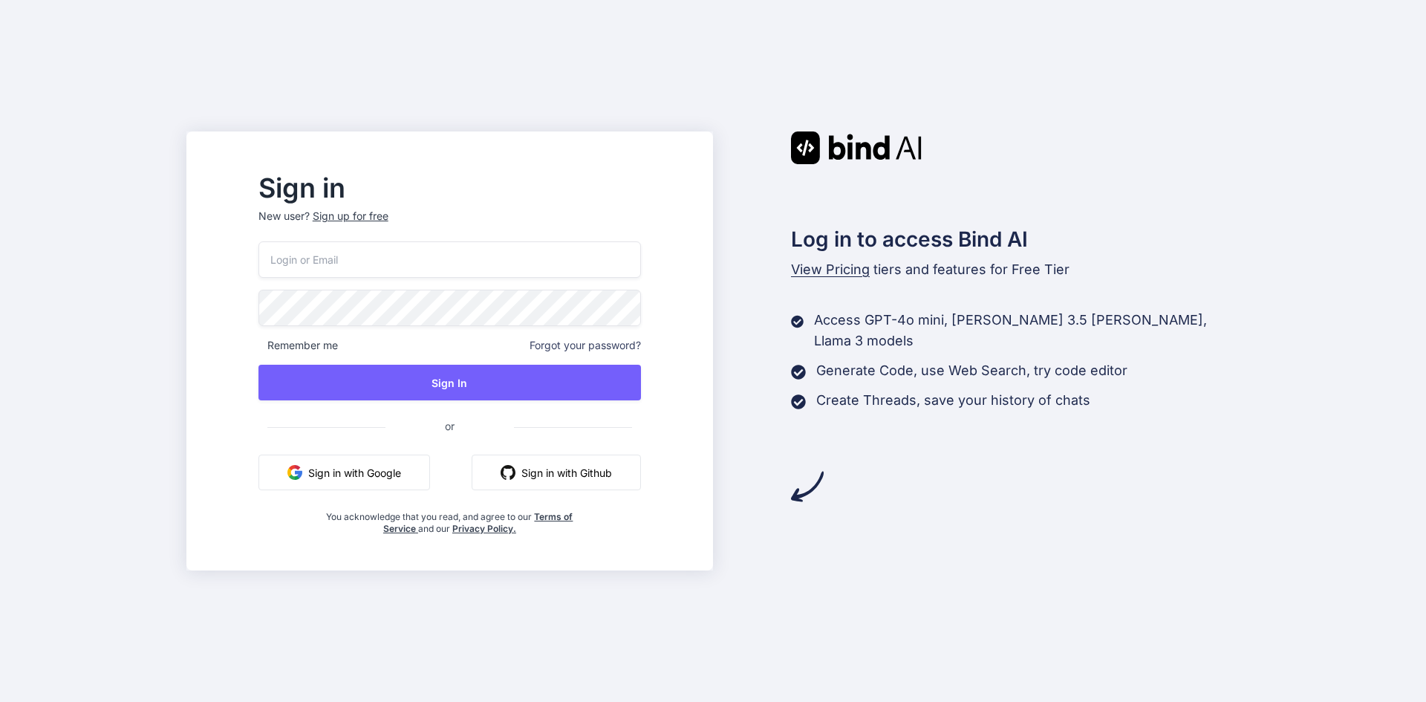
click at [420, 469] on button "Sign in with Google" at bounding box center [345, 473] width 172 height 36
